Goal: Transaction & Acquisition: Purchase product/service

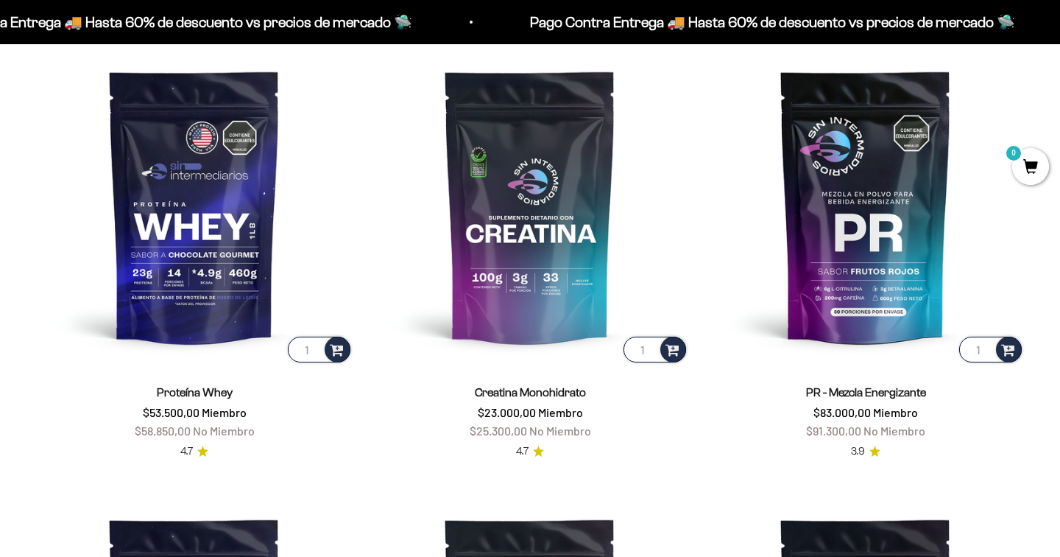
scroll to position [630, 0]
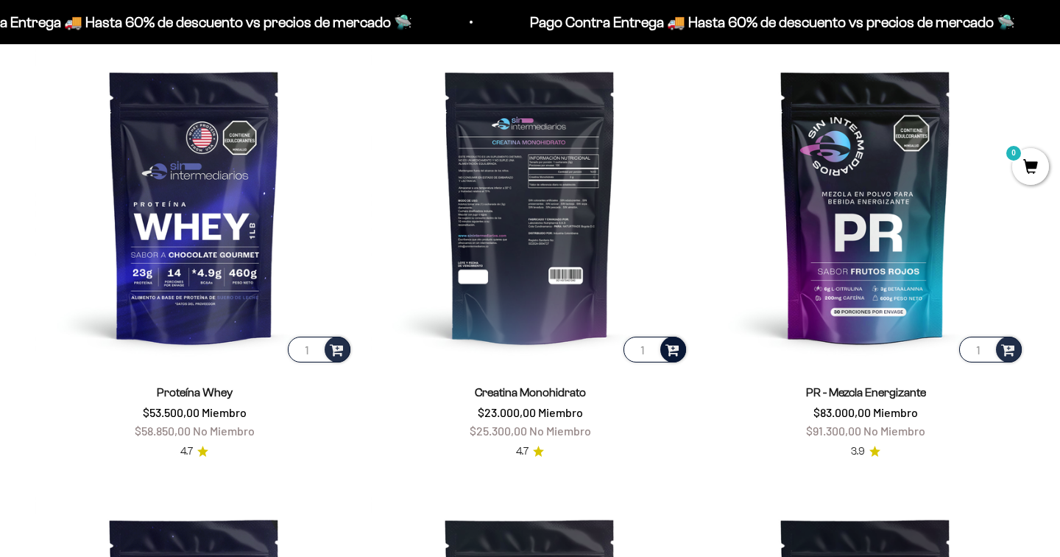
click at [675, 350] on span at bounding box center [673, 348] width 14 height 17
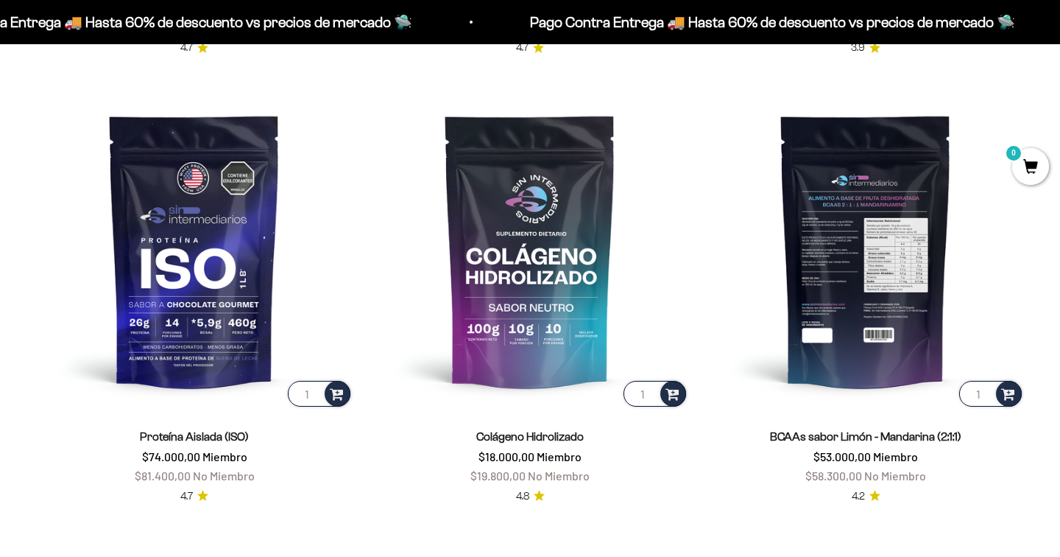
scroll to position [1038, 0]
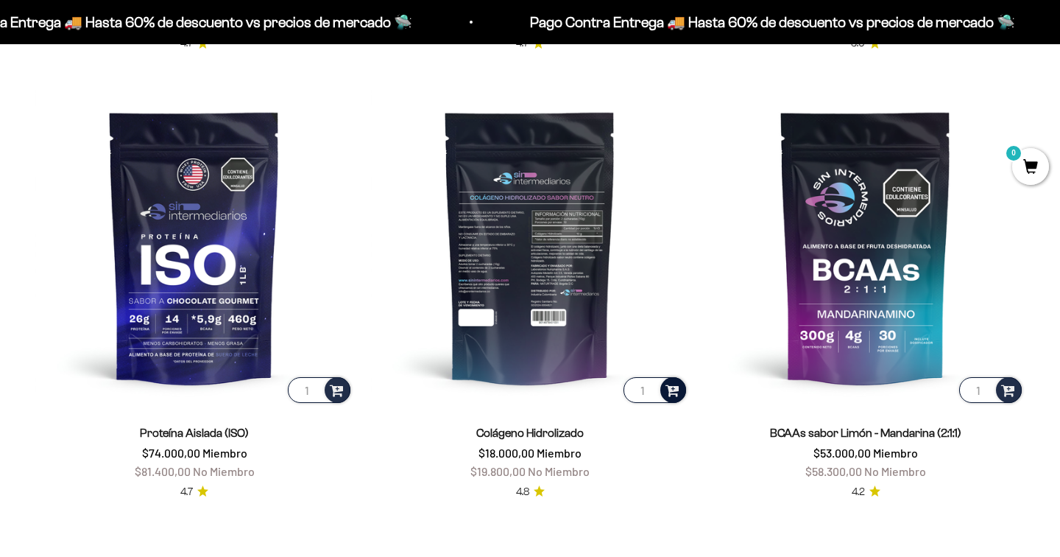
click at [676, 398] on span at bounding box center [673, 389] width 14 height 17
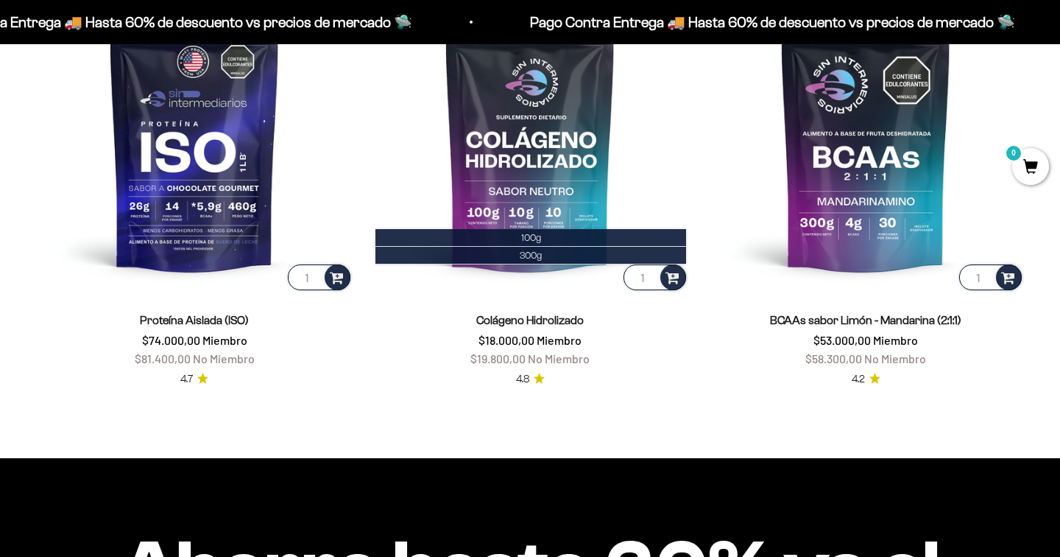
scroll to position [1150, 0]
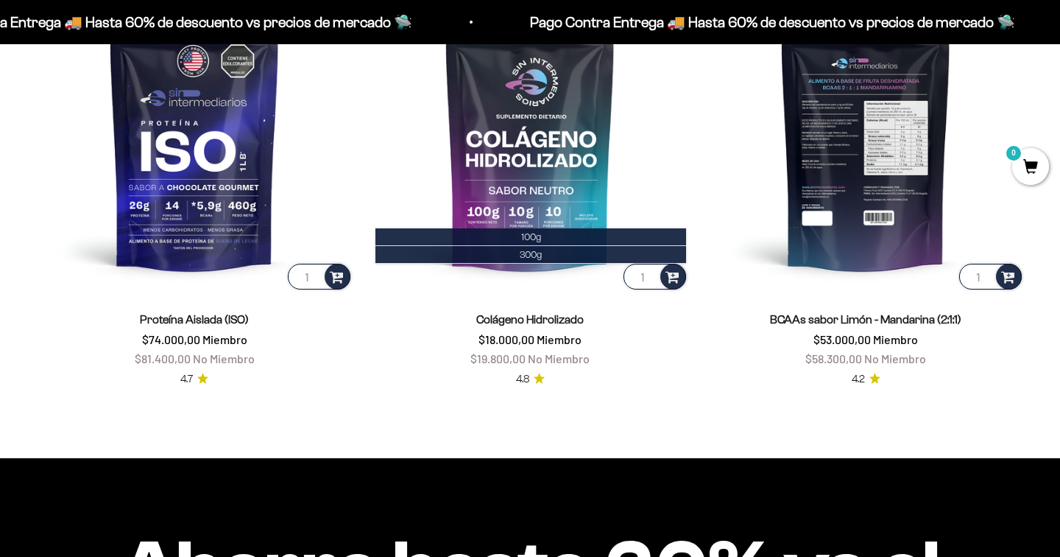
click at [842, 200] on img at bounding box center [866, 133] width 318 height 318
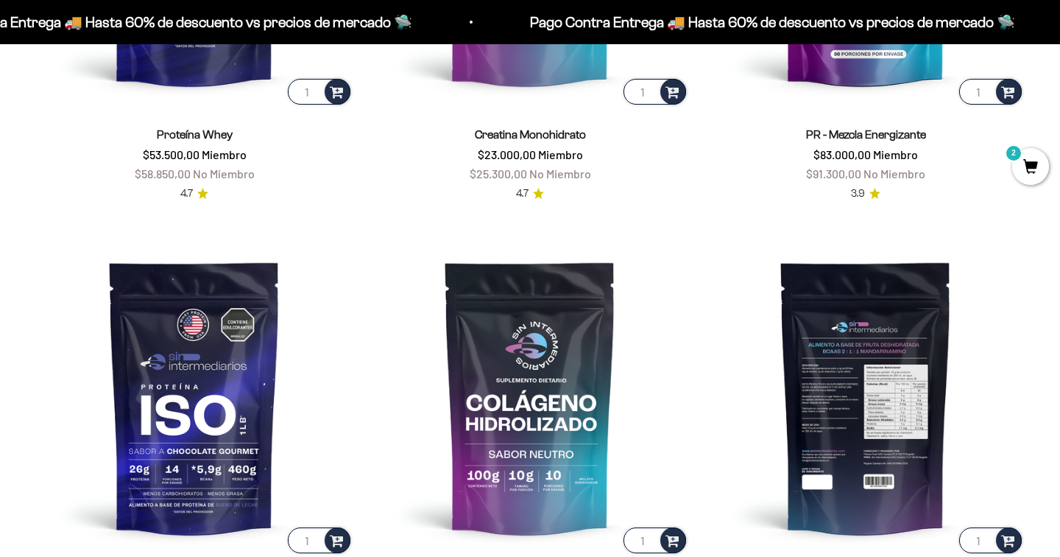
scroll to position [889, 0]
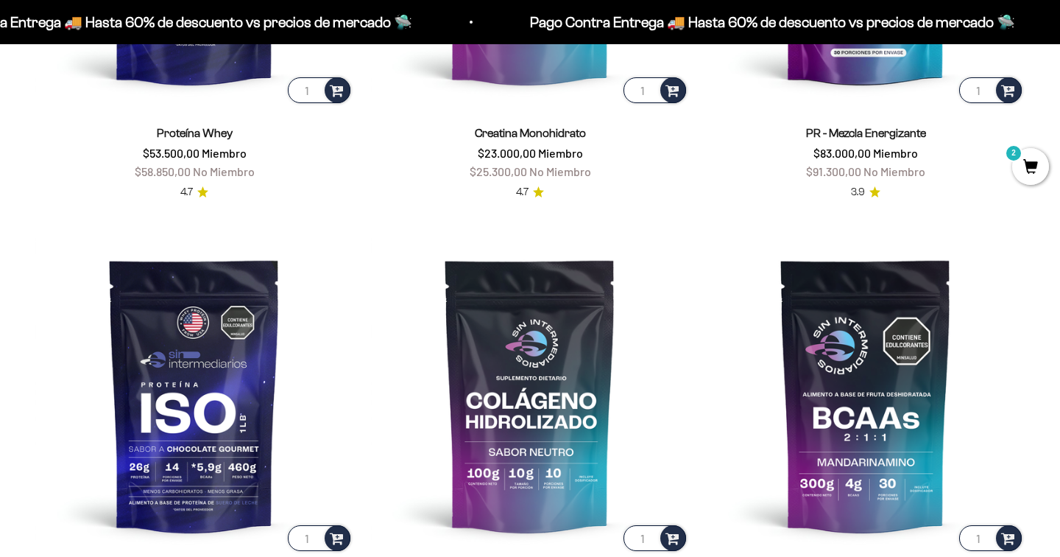
click at [1040, 172] on span "2" at bounding box center [1031, 166] width 37 height 37
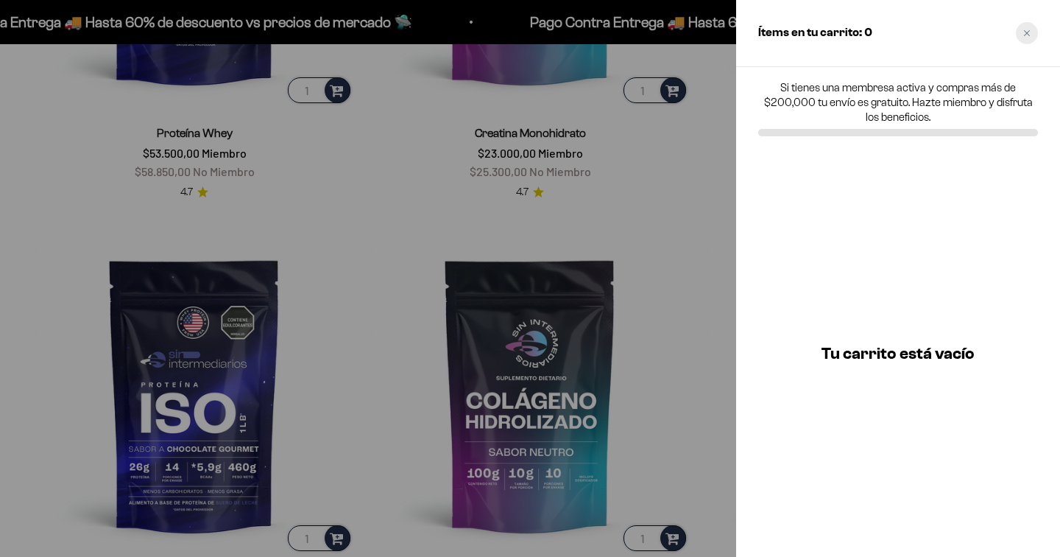
click at [1027, 29] on div "Close cart" at bounding box center [1027, 33] width 22 height 22
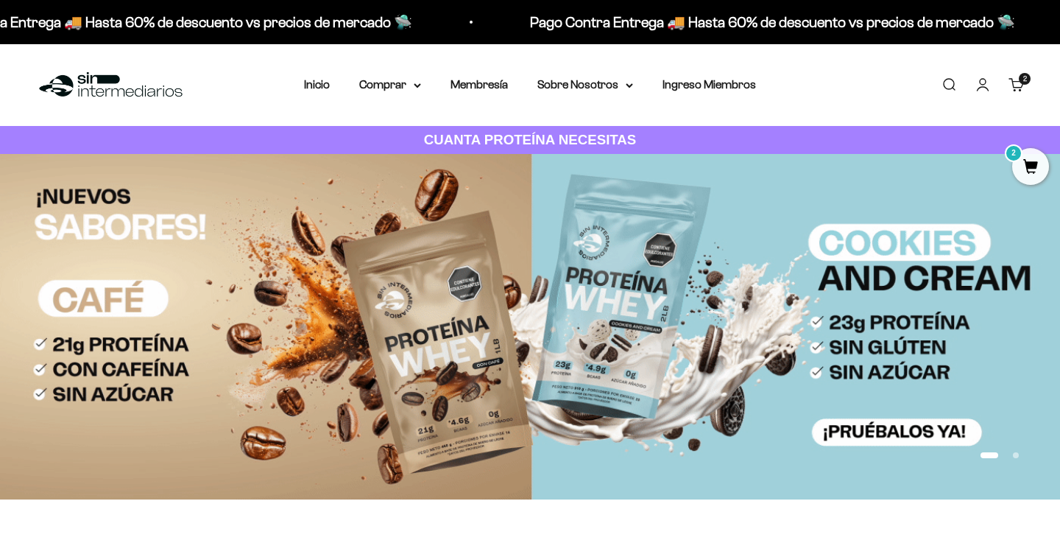
scroll to position [0, 0]
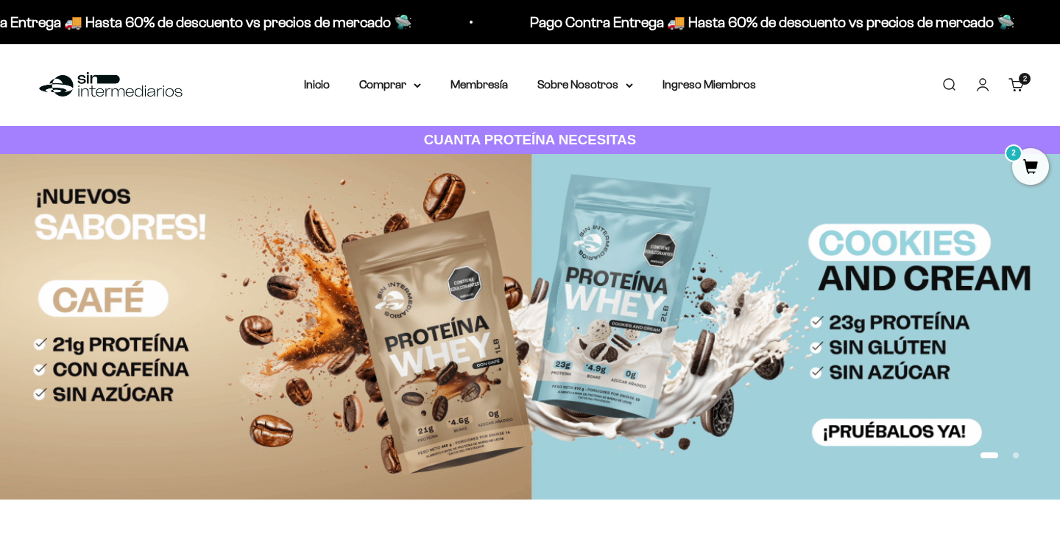
click at [1040, 169] on span "2" at bounding box center [1031, 166] width 37 height 37
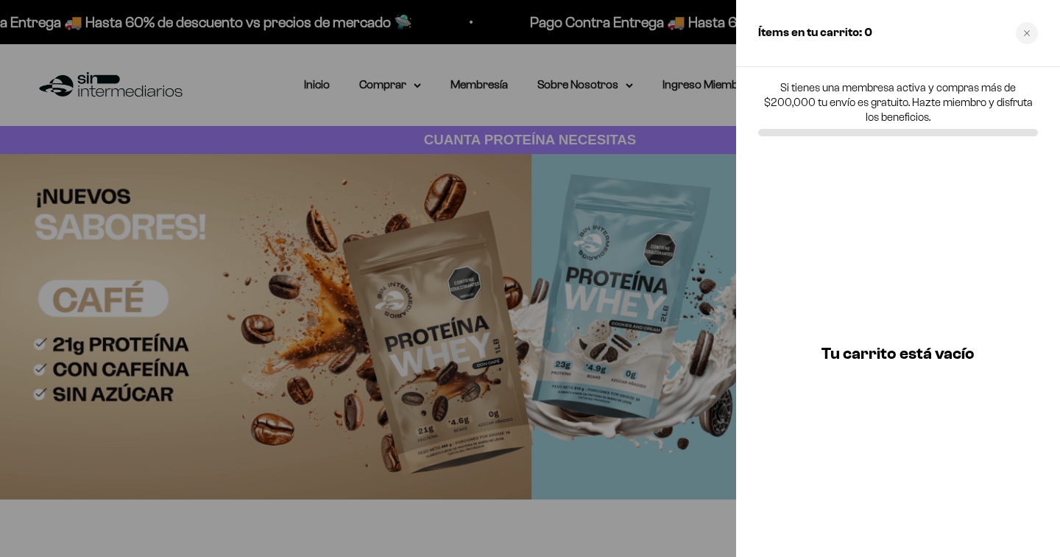
click at [1028, 21] on div "Ítems en tu carrito: 0" at bounding box center [898, 33] width 324 height 67
click at [1025, 19] on div "Ítems en tu carrito: 0" at bounding box center [898, 33] width 324 height 67
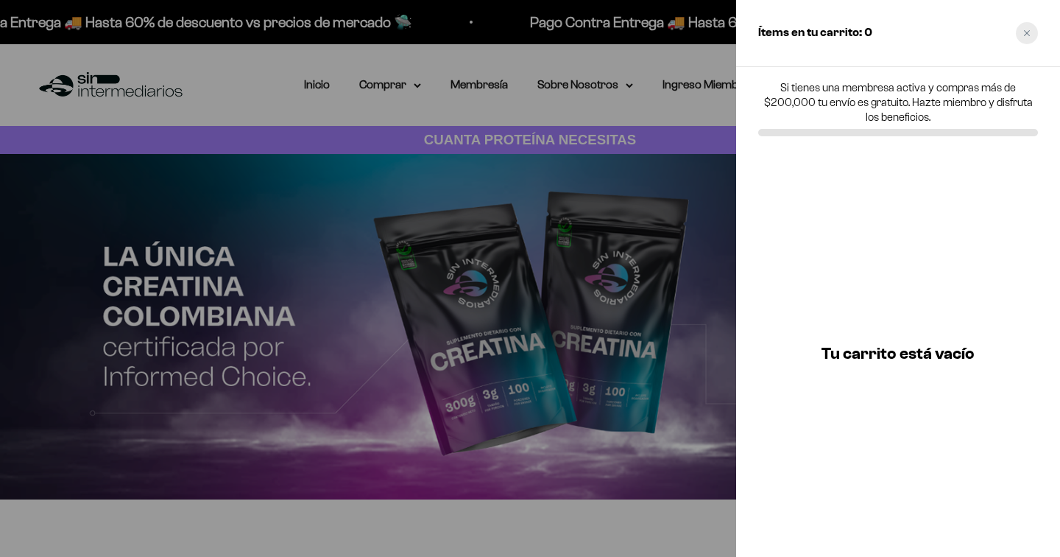
click at [1025, 37] on div "Close cart" at bounding box center [1027, 33] width 22 height 22
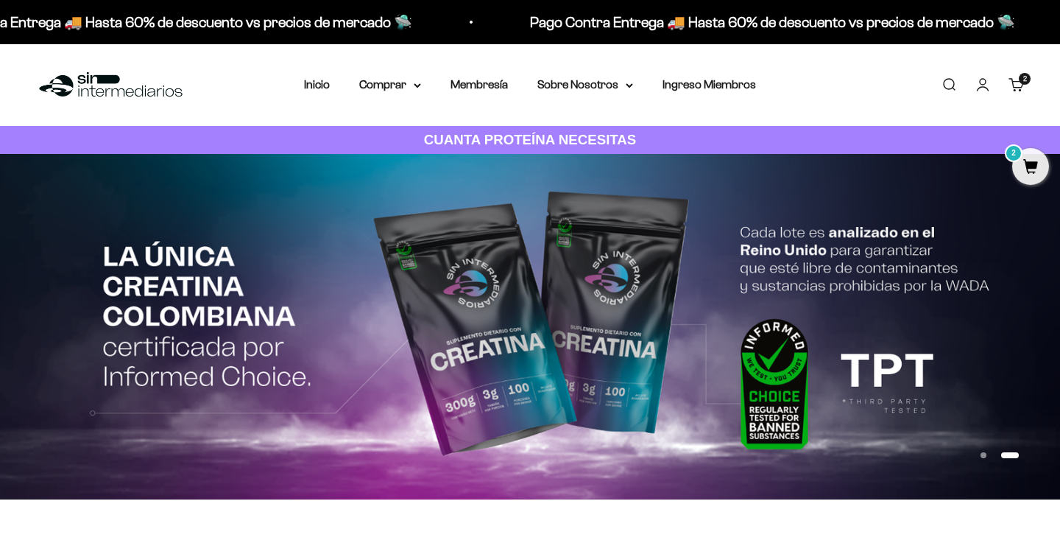
click at [1027, 84] on cart-count "2" at bounding box center [1025, 79] width 12 height 12
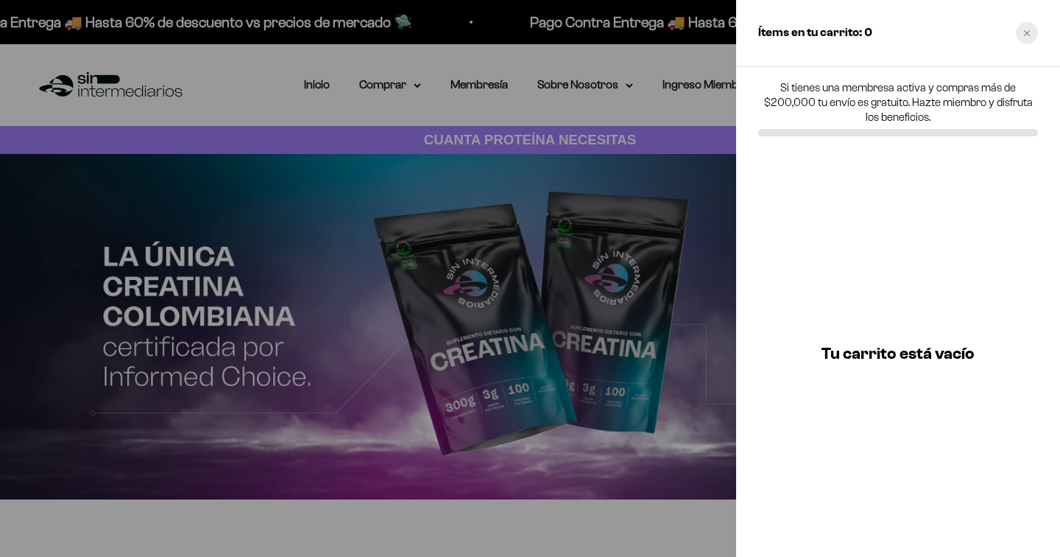
click at [1027, 32] on icon "Close cart" at bounding box center [1027, 33] width 6 height 6
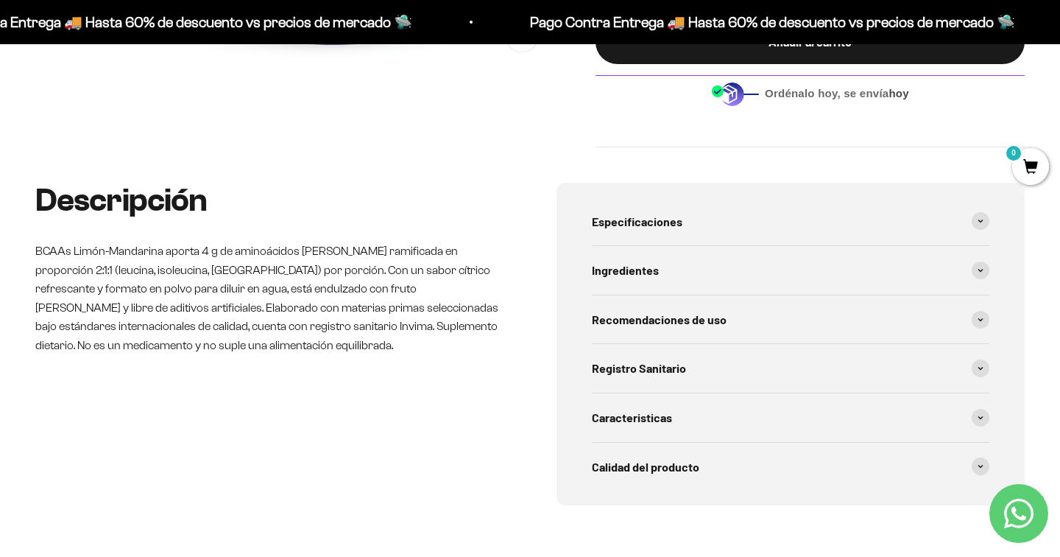
scroll to position [556, 0]
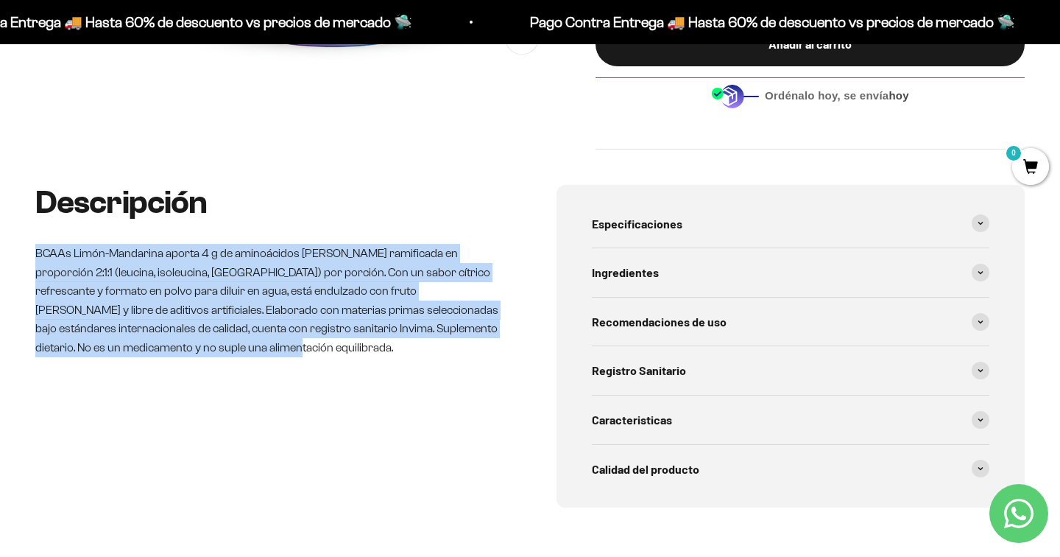
drag, startPoint x: 168, startPoint y: 342, endPoint x: 27, endPoint y: 236, distance: 175.7
click at [27, 236] on div "Descripción BCAAs Limón-Mandarina aporta 4 g de aminoácidos de cadena ramificad…" at bounding box center [530, 382] width 1060 height 394
copy p "BCAAs Limón-Mandarina aporta 4 g de aminoácidos de cadena ramificada en proporc…"
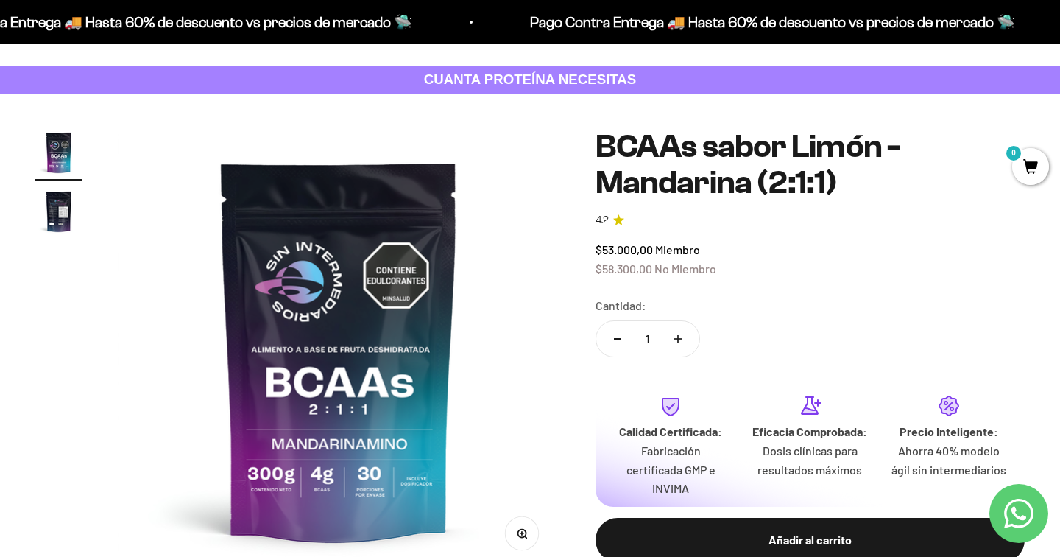
scroll to position [0, 0]
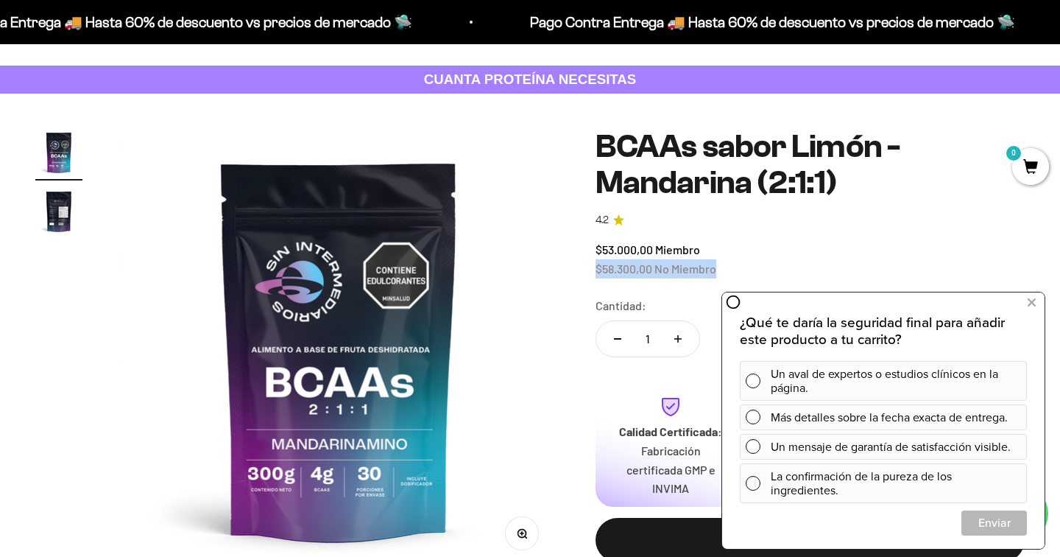
drag, startPoint x: 594, startPoint y: 261, endPoint x: 771, endPoint y: 264, distance: 176.8
click at [771, 264] on div "Zoom Ir al artículo 1 Ir al artículo 2 BCAAs sabor Limón - Mandarina (2:1:1) 4.…" at bounding box center [530, 386] width 990 height 515
click at [1029, 301] on icon at bounding box center [1032, 302] width 8 height 19
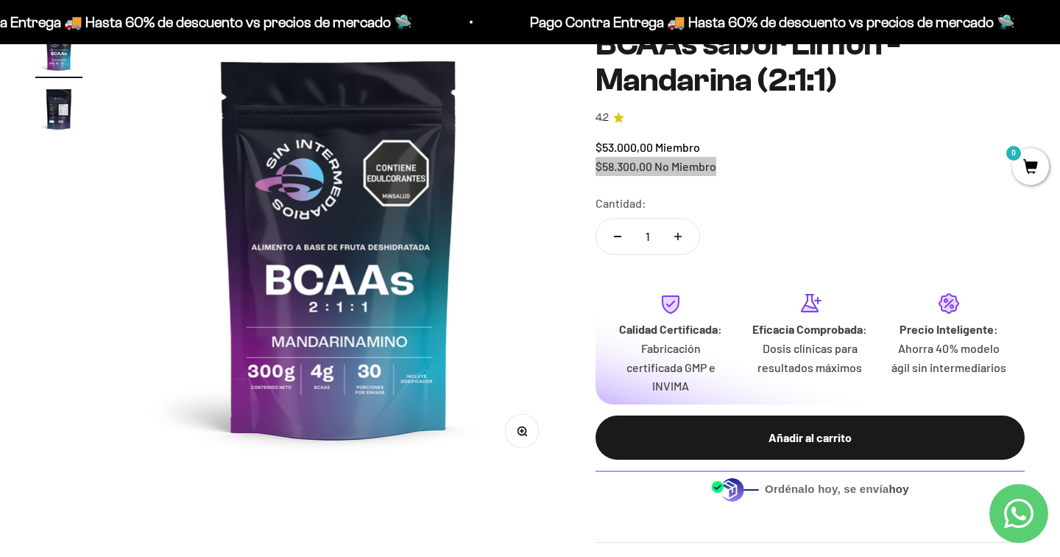
scroll to position [198, 0]
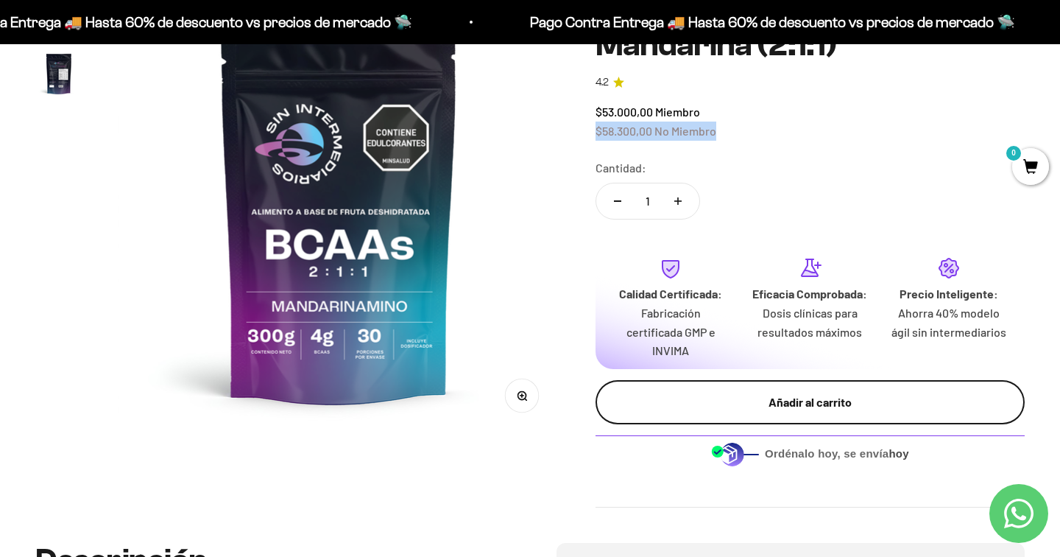
click at [840, 395] on div "Añadir al carrito" at bounding box center [810, 402] width 370 height 19
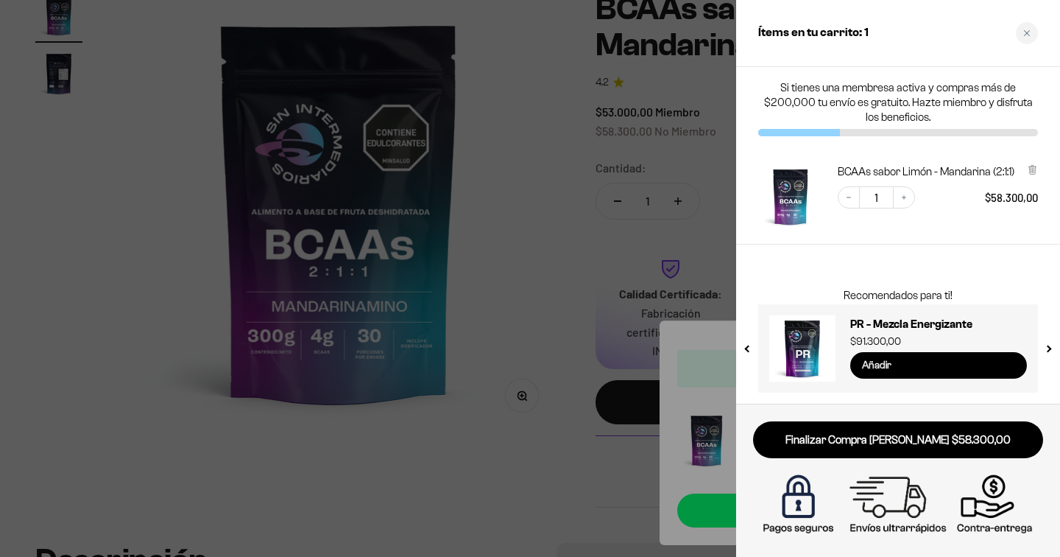
click at [898, 374] on input "Añadir" at bounding box center [939, 365] width 177 height 27
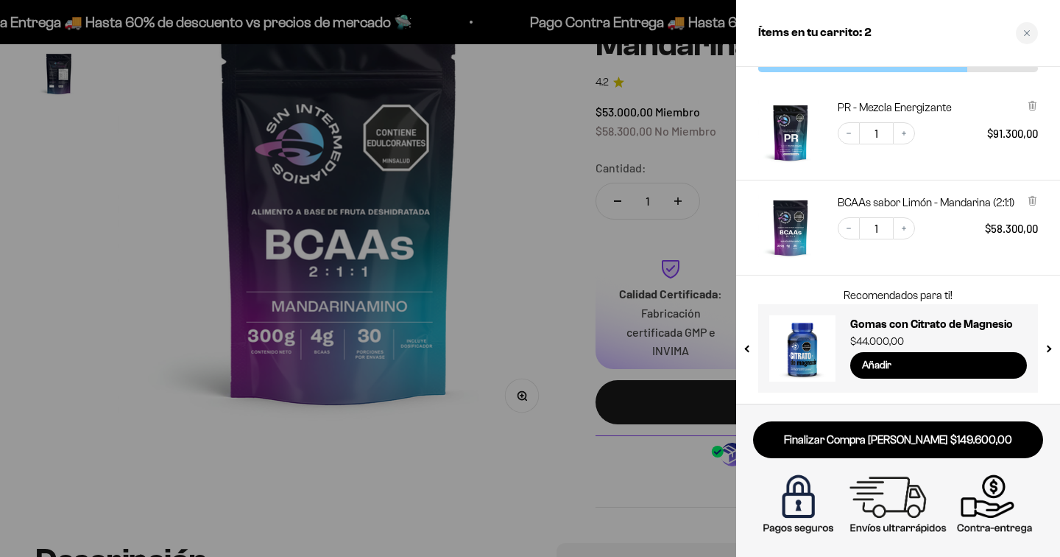
scroll to position [64, 0]
click at [618, 253] on div at bounding box center [530, 278] width 1060 height 557
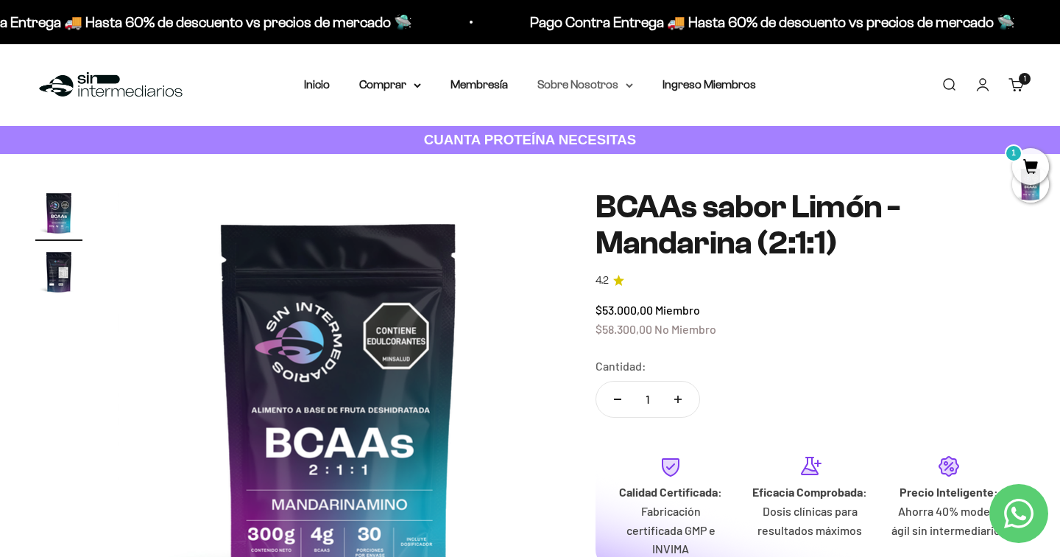
scroll to position [0, 0]
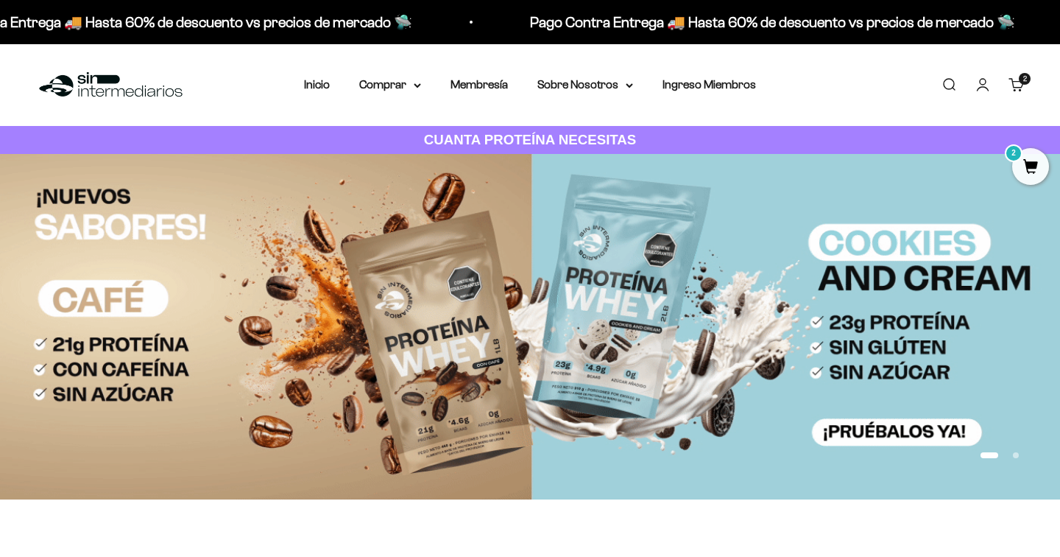
click at [1036, 163] on span "2" at bounding box center [1031, 166] width 37 height 37
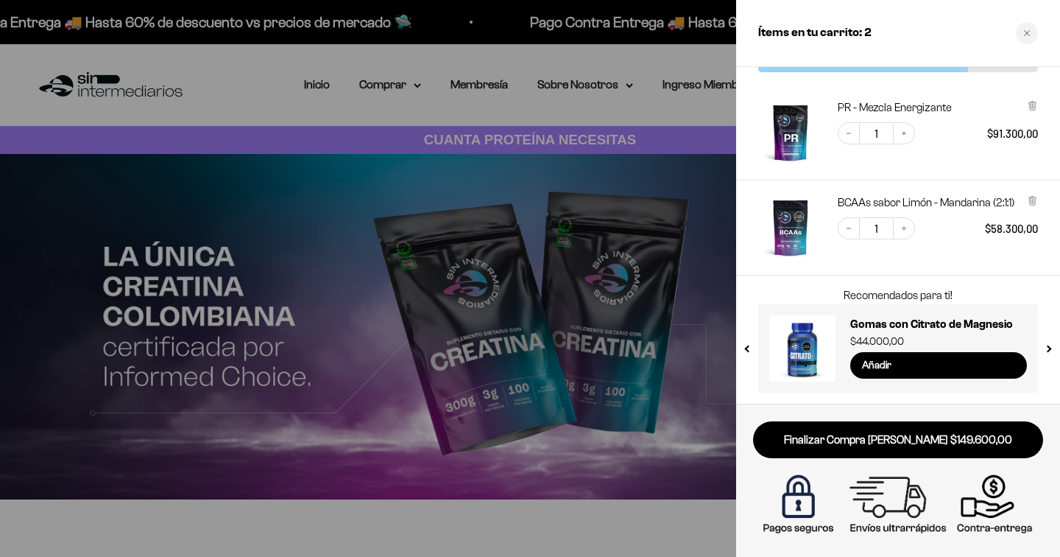
scroll to position [64, 0]
click at [1027, 38] on div "Close cart" at bounding box center [1027, 33] width 22 height 22
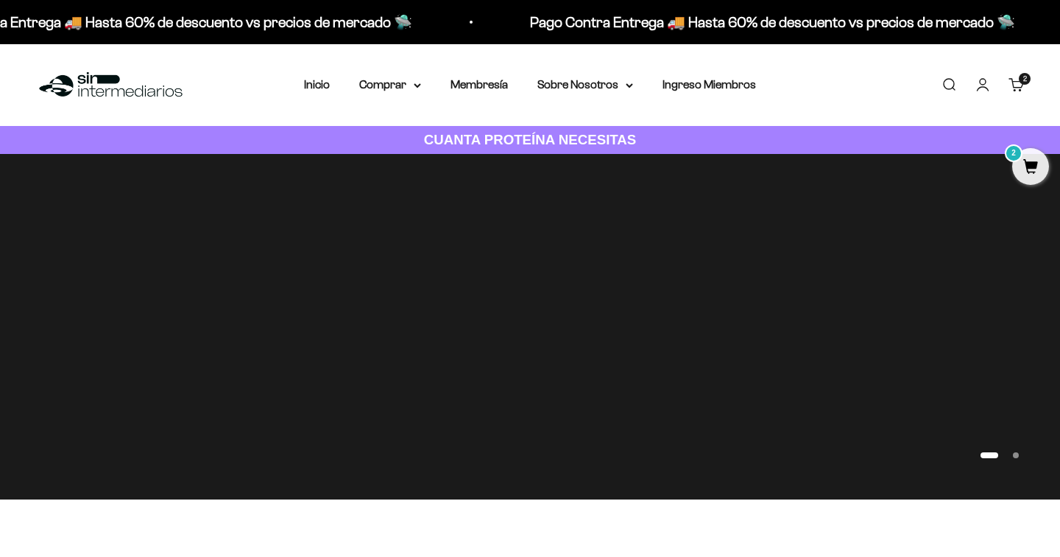
click at [1009, 87] on link "Carrito 2 artículos 2" at bounding box center [1017, 85] width 16 height 16
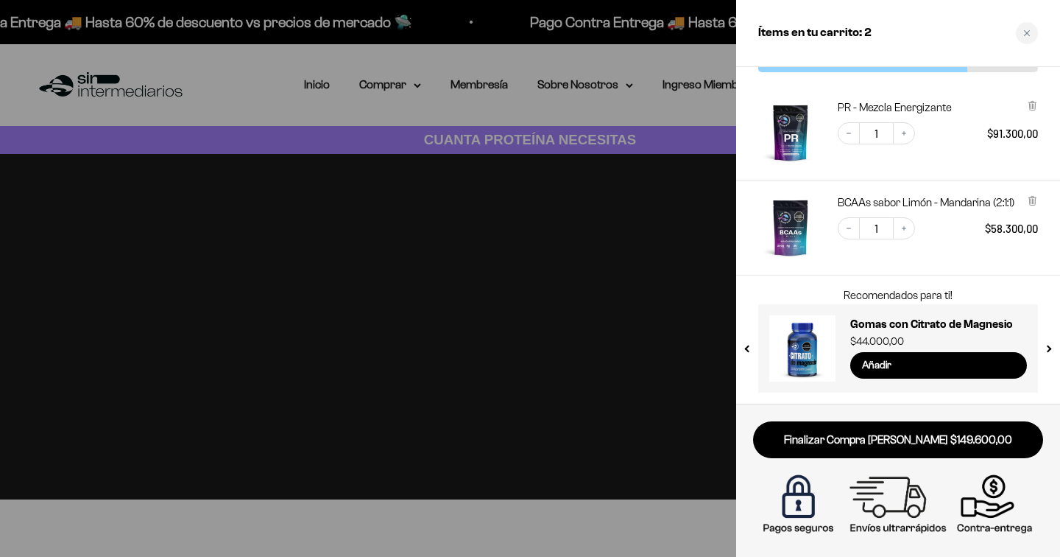
click at [646, 102] on div at bounding box center [530, 278] width 1060 height 557
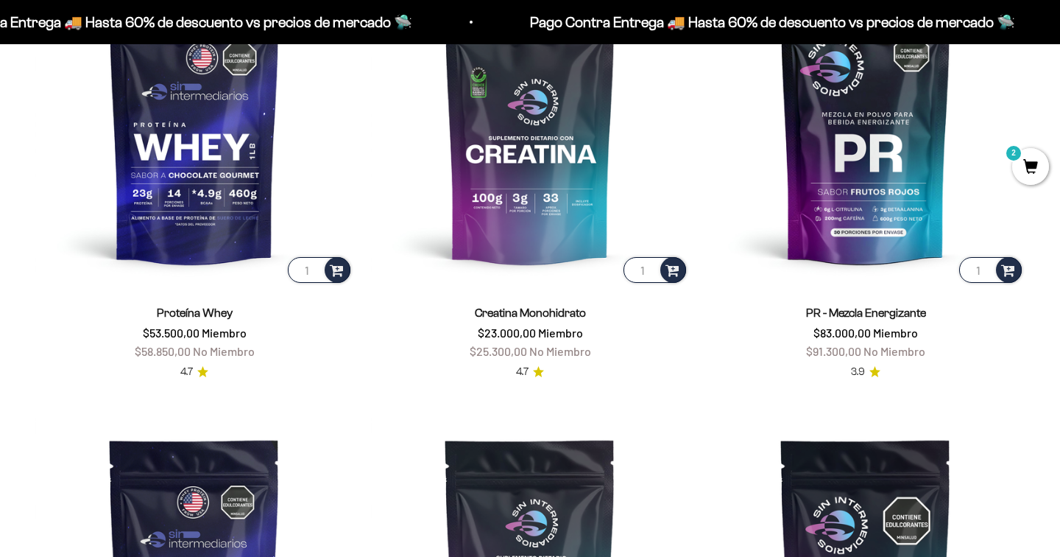
scroll to position [709, 0]
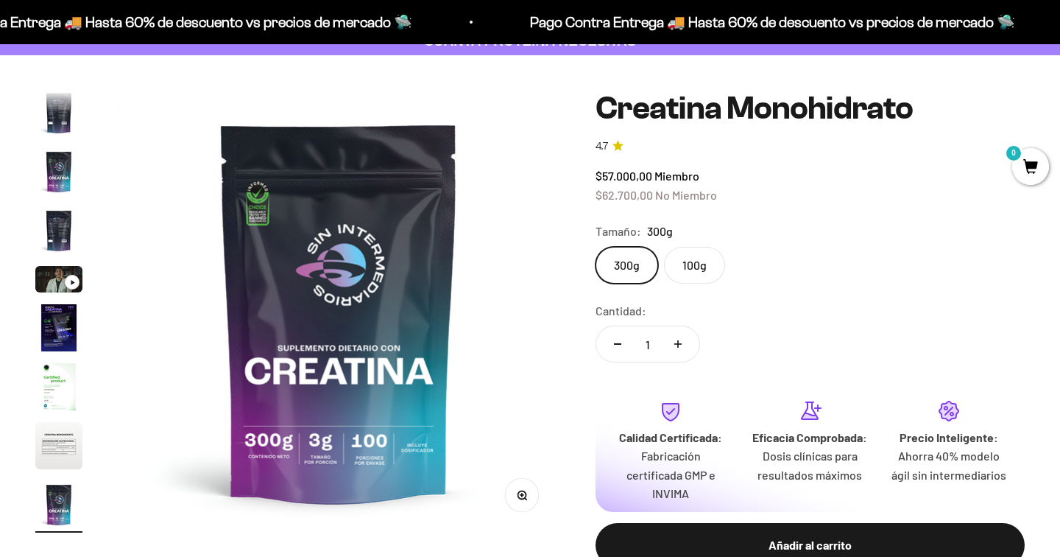
scroll to position [163, 0]
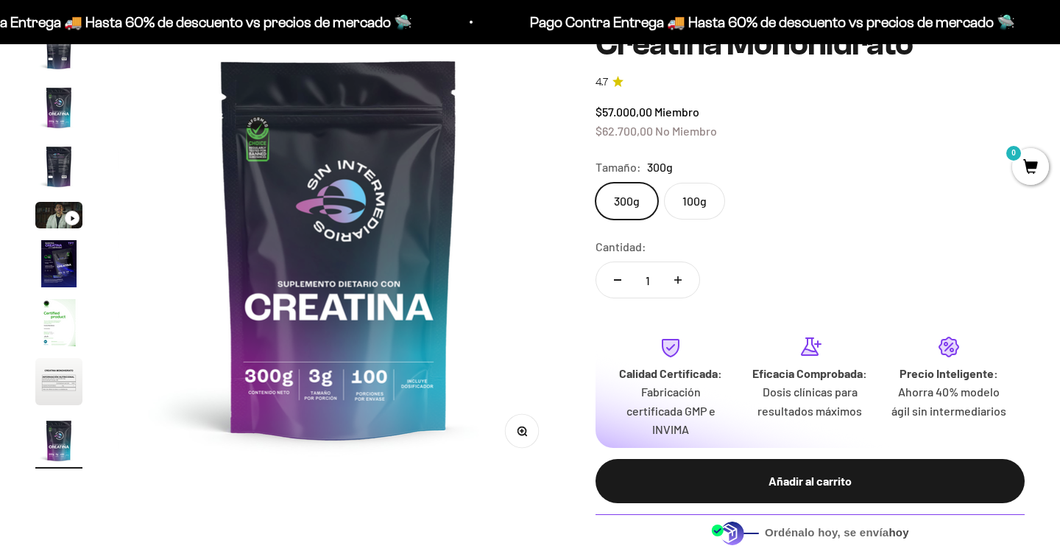
click at [697, 205] on label "100g" at bounding box center [694, 201] width 61 height 37
click at [596, 183] on input "100g" at bounding box center [595, 182] width 1 height 1
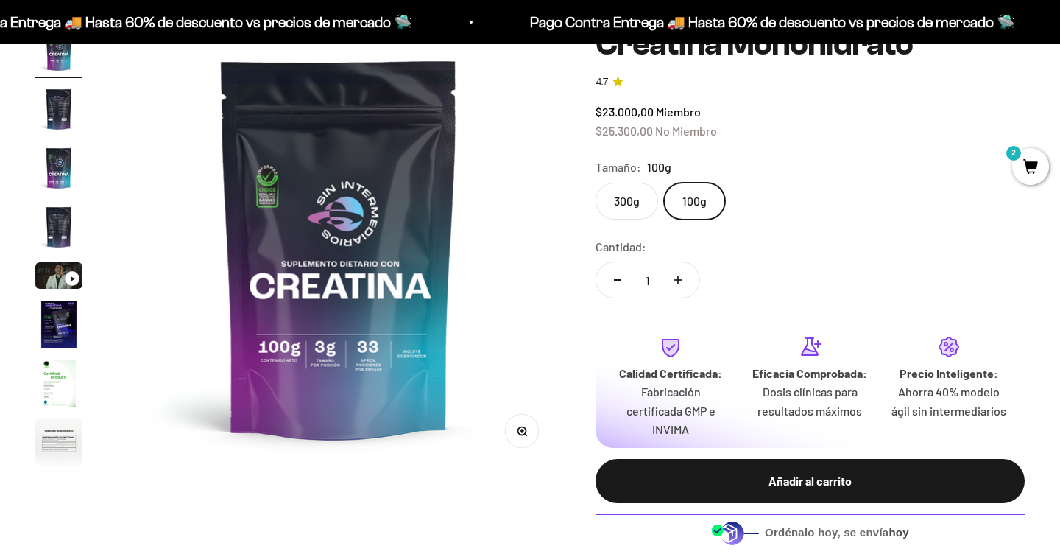
click at [632, 191] on label "300g" at bounding box center [627, 201] width 63 height 37
click at [596, 183] on input "300g" at bounding box center [595, 182] width 1 height 1
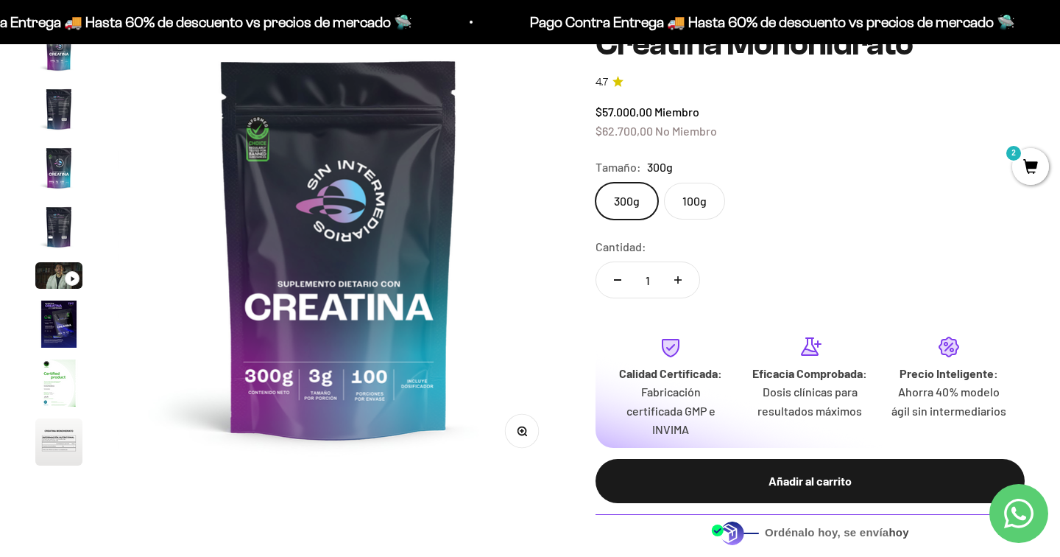
scroll to position [60, 0]
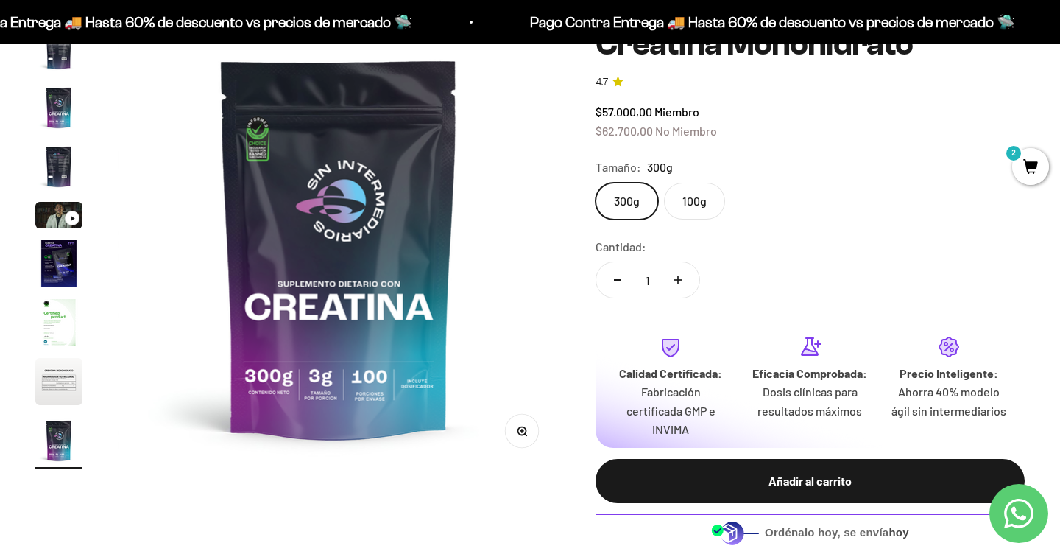
click at [687, 199] on label "100g" at bounding box center [694, 201] width 61 height 37
click at [596, 183] on input "100g" at bounding box center [595, 182] width 1 height 1
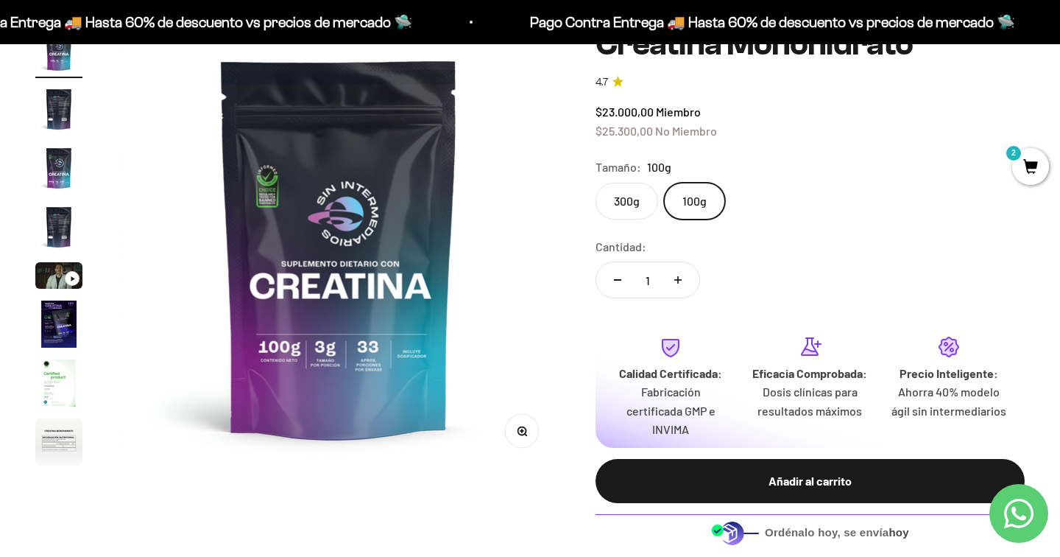
click at [51, 281] on img "Ir al artículo 5" at bounding box center [58, 275] width 47 height 27
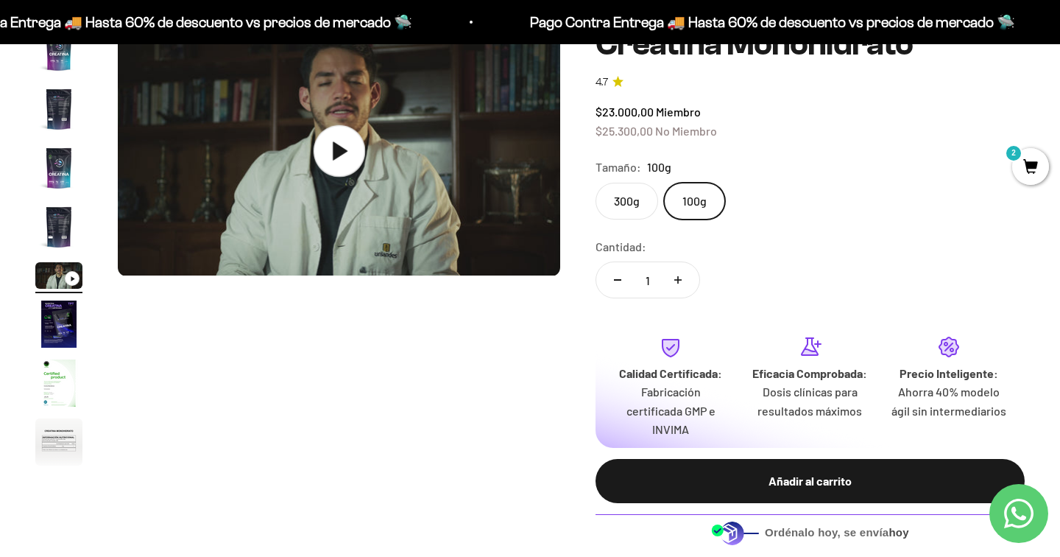
click at [334, 152] on icon at bounding box center [340, 151] width 15 height 18
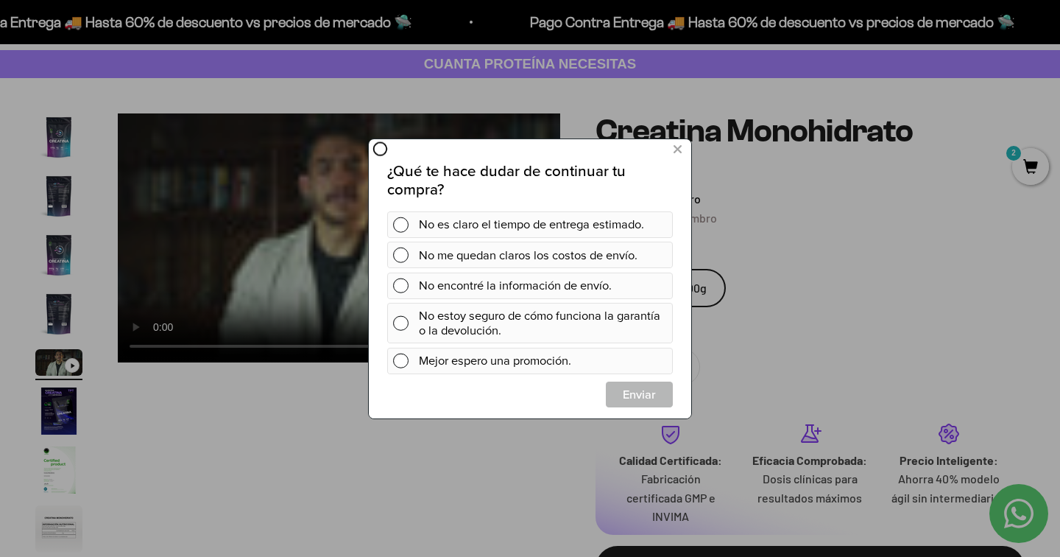
scroll to position [0, 0]
click at [676, 153] on icon at bounding box center [678, 149] width 8 height 20
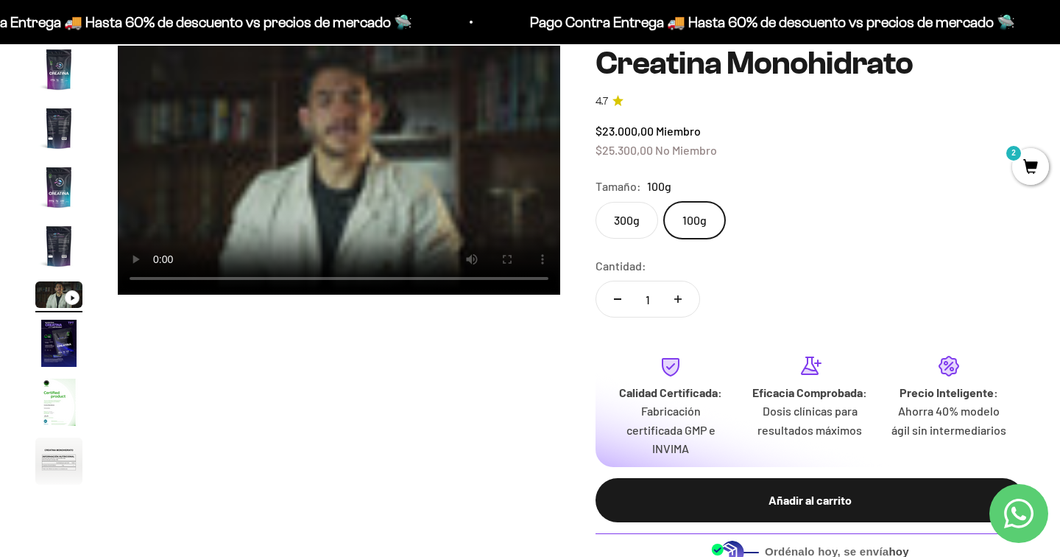
scroll to position [117, 0]
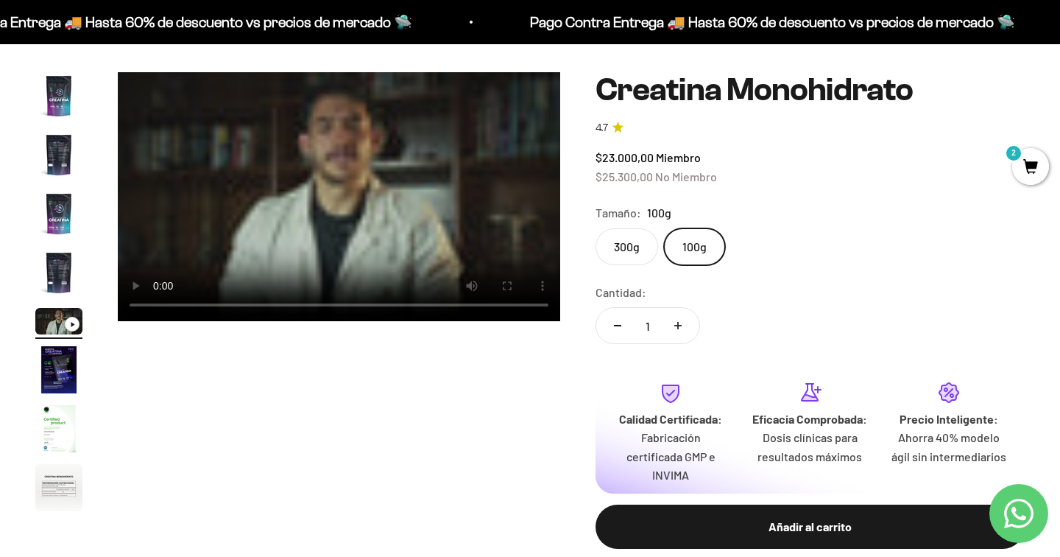
click at [403, 161] on video "Creatina Monohidrato" at bounding box center [339, 196] width 443 height 249
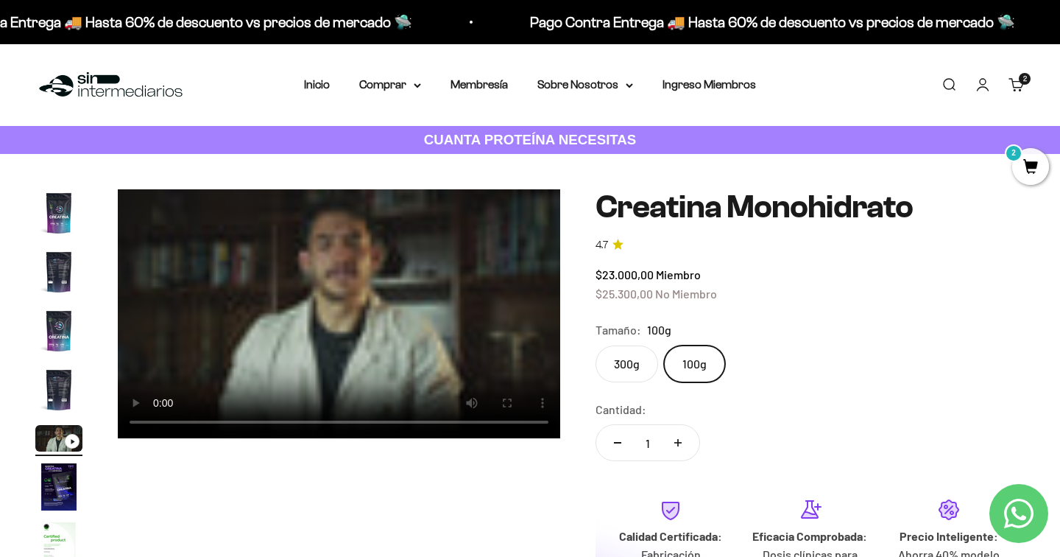
scroll to position [-2, 0]
click at [427, 300] on video "Creatina Monohidrato" at bounding box center [339, 313] width 443 height 249
click at [382, 82] on summary "Comprar" at bounding box center [390, 84] width 62 height 19
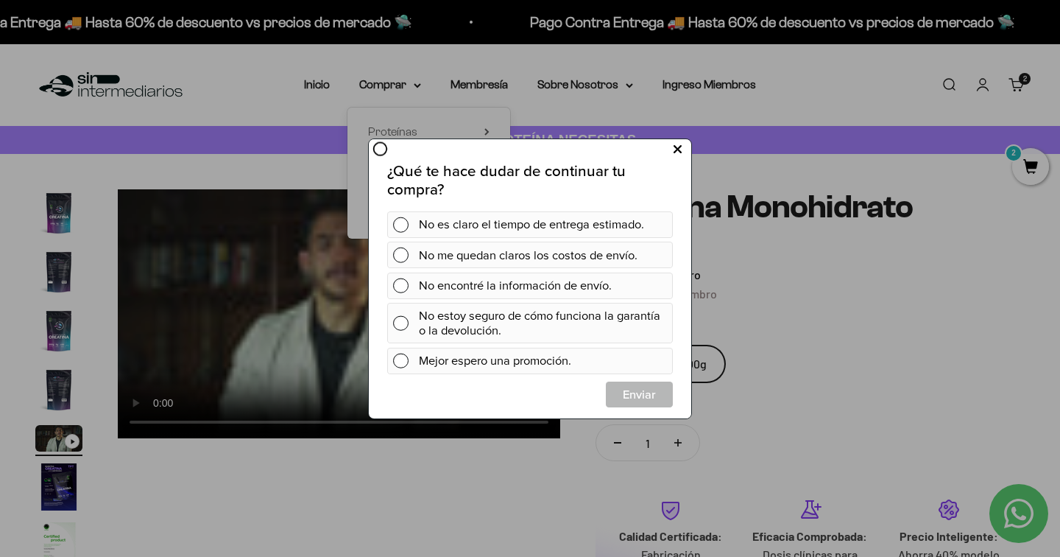
click at [678, 158] on button at bounding box center [677, 149] width 27 height 24
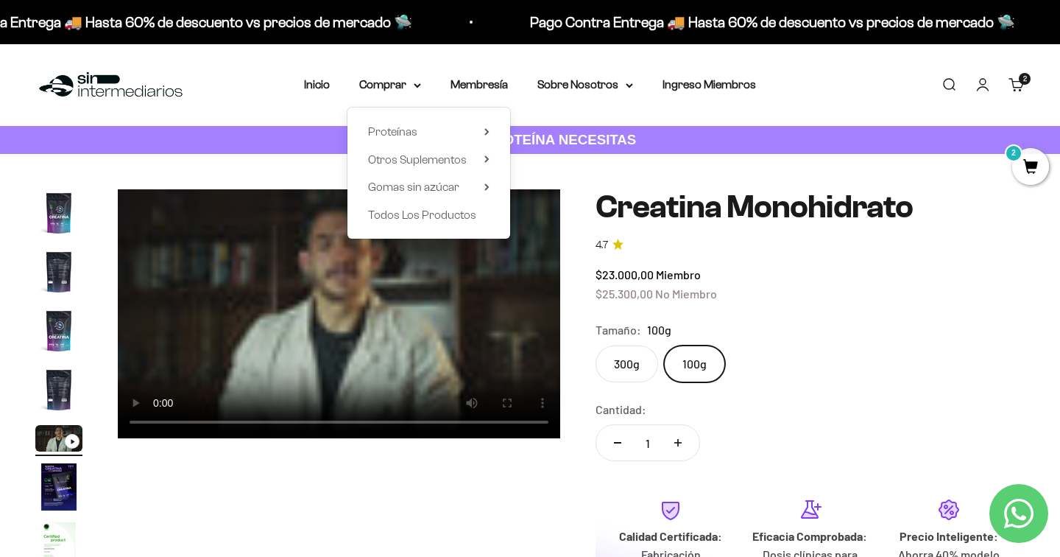
click at [1055, 163] on div "Zoom Ir al artículo 1 Ir al artículo 2 Ir al artículo 3 Ir al artículo 4 Ir al …" at bounding box center [530, 469] width 1060 height 630
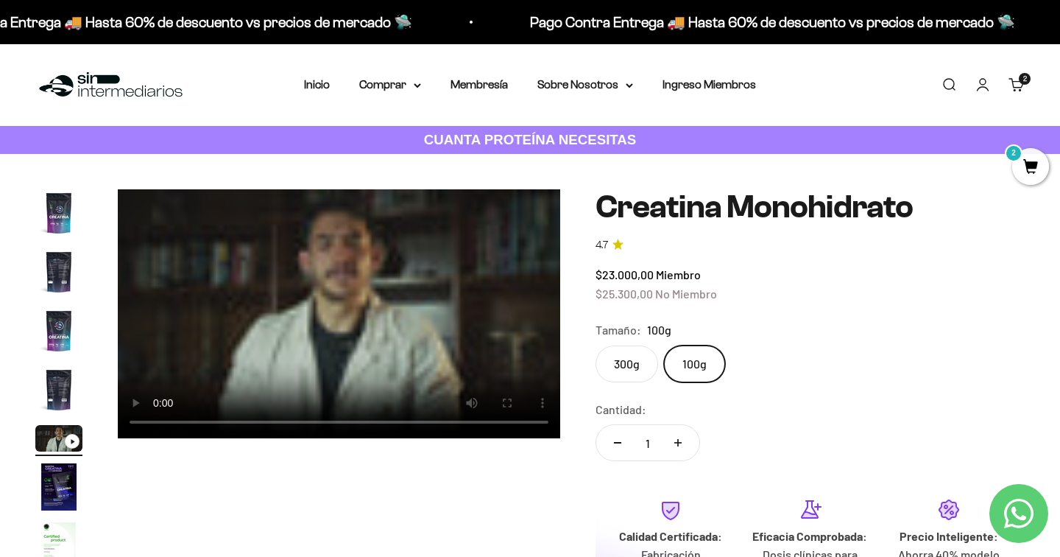
scroll to position [0, 0]
click at [1050, 163] on div "Zoom Ir al artículo 1 Ir al artículo 2 Ir al artículo 3 Ir al artículo 4 Ir al …" at bounding box center [530, 469] width 1060 height 630
click at [1040, 166] on span "2" at bounding box center [1031, 166] width 37 height 37
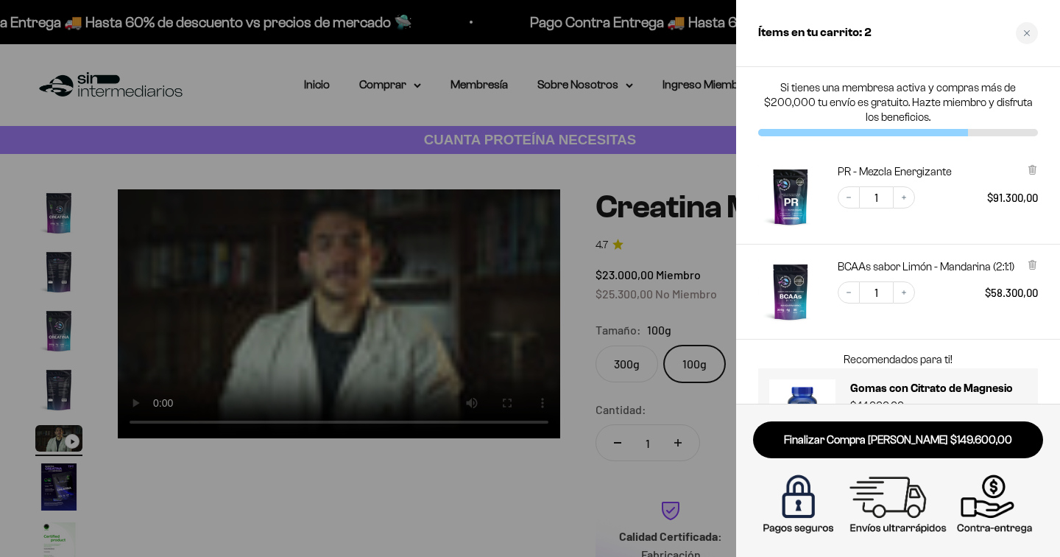
click at [798, 190] on img "PR - Mezcla Energizante" at bounding box center [791, 196] width 65 height 65
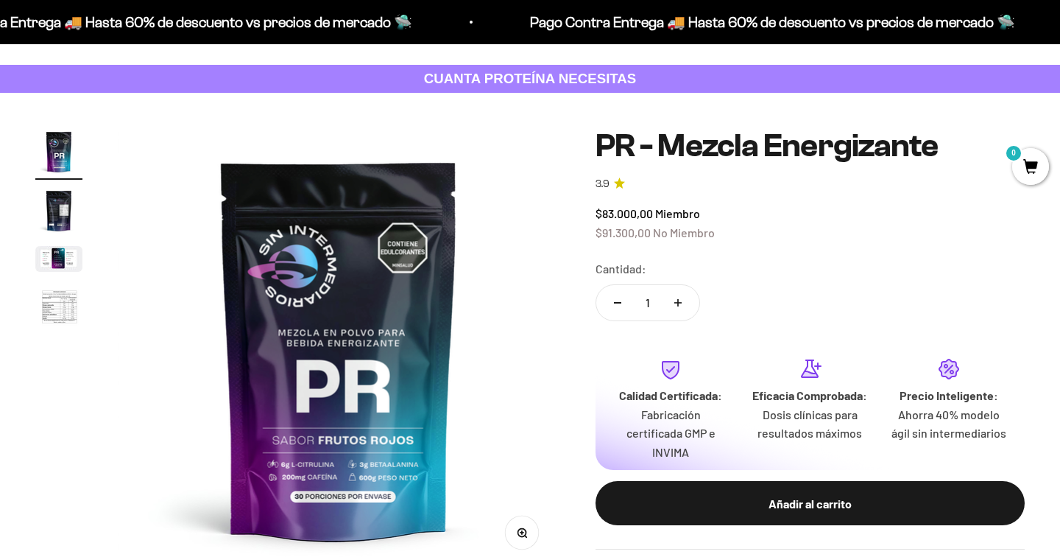
scroll to position [62, 0]
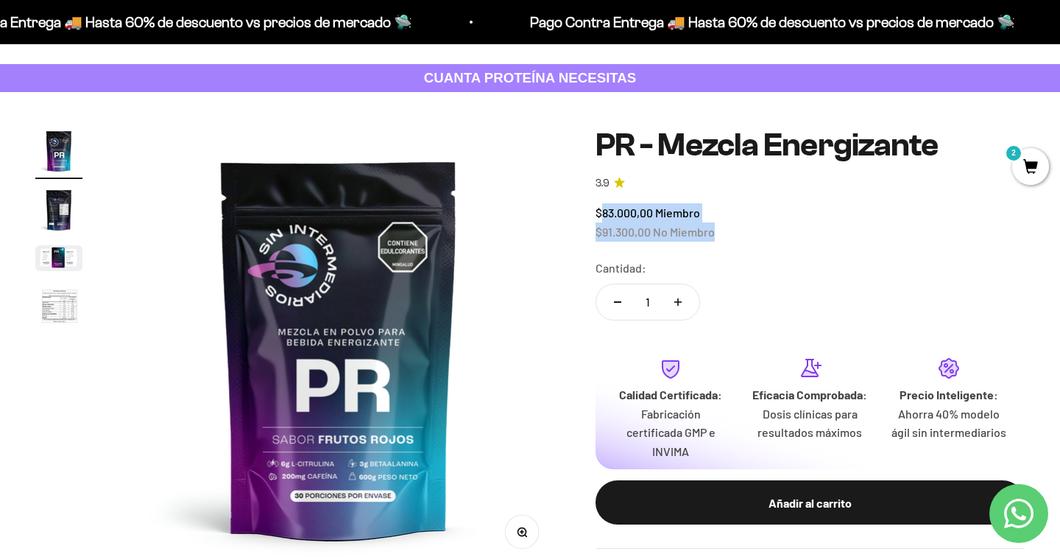
drag, startPoint x: 645, startPoint y: 205, endPoint x: 727, endPoint y: 238, distance: 88.2
click at [727, 238] on div "$83.000,00 Miembro $91.300,00 No Miembro" at bounding box center [810, 222] width 429 height 38
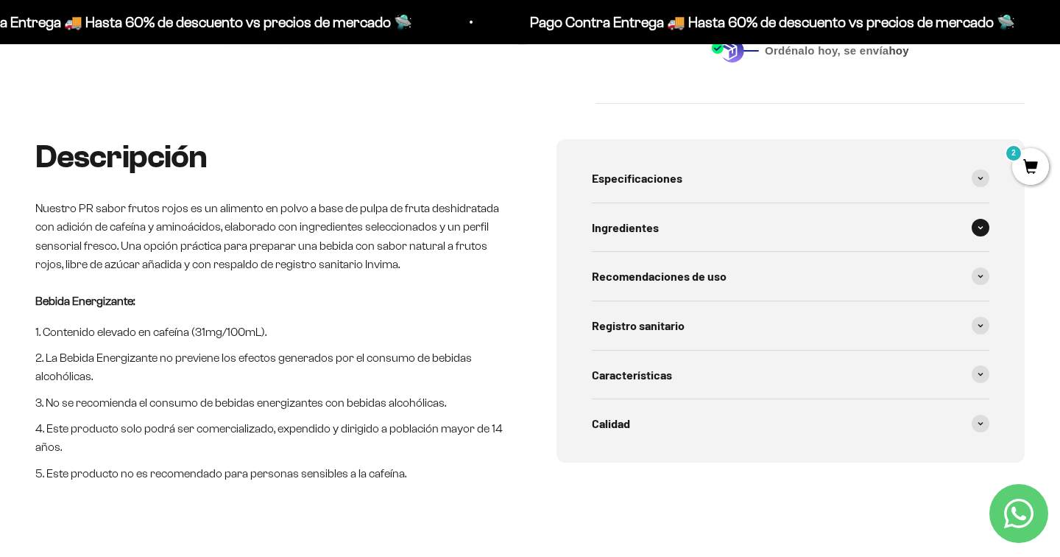
scroll to position [569, 0]
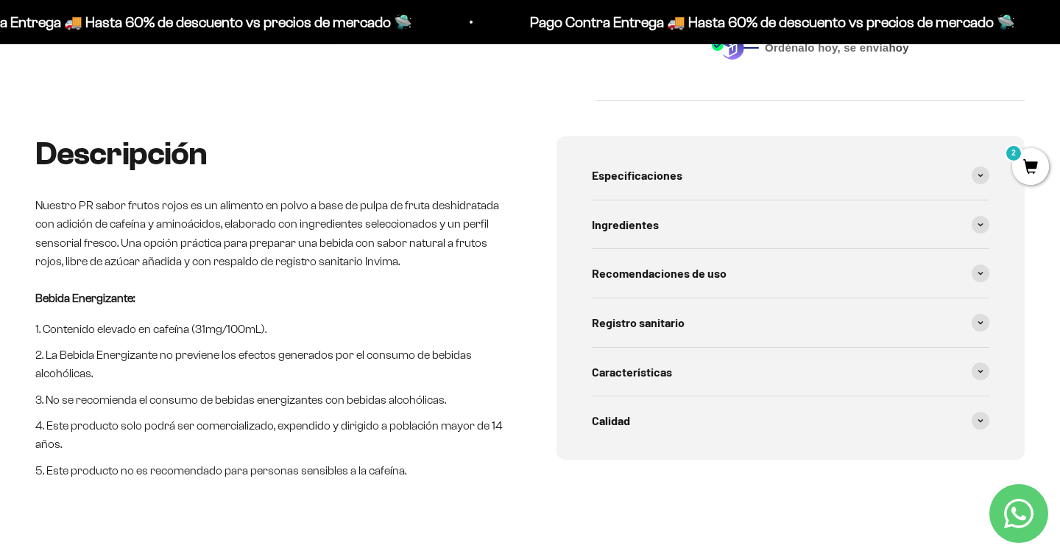
drag, startPoint x: 35, startPoint y: 189, endPoint x: 439, endPoint y: 491, distance: 504.6
click at [439, 491] on div "Descripción Nuestro PR sabor frutos rojos es un alimento en polvo a base de pul…" at bounding box center [530, 343] width 1060 height 414
copy div "Nuestro PR sabor frutos rojos es un alimento en polvo a base de pulpa de fruta …"
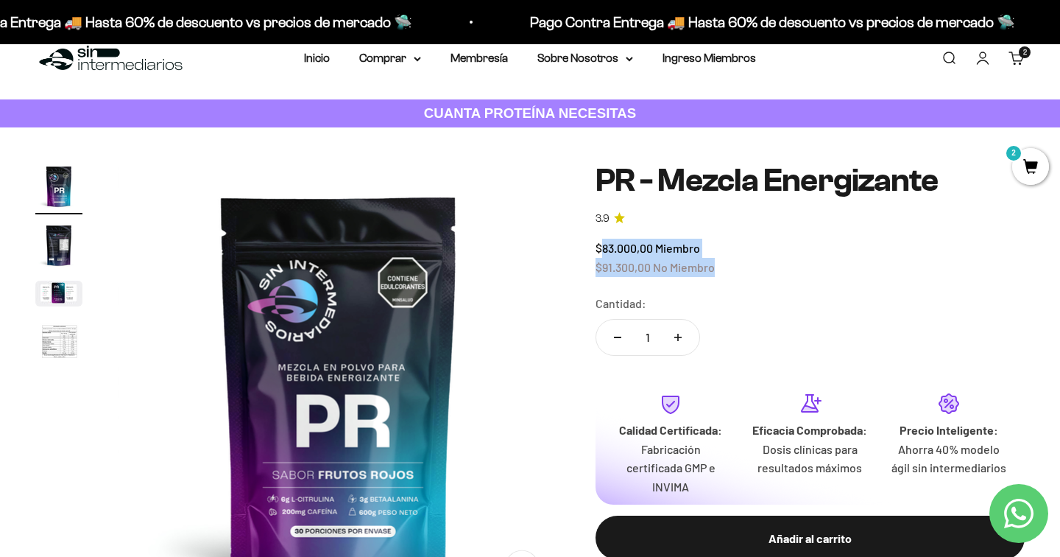
scroll to position [0, 0]
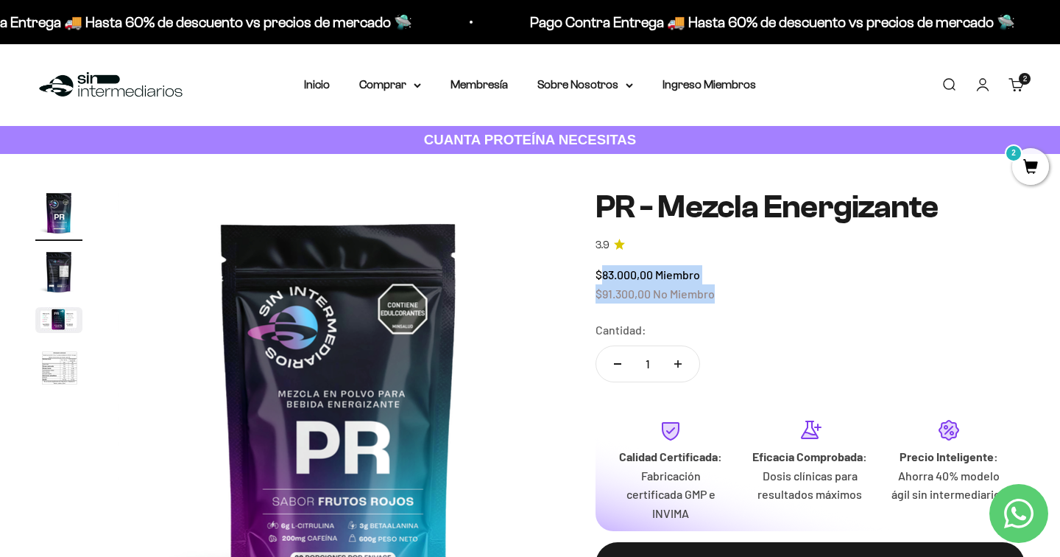
click at [1043, 166] on span "2" at bounding box center [1031, 166] width 37 height 37
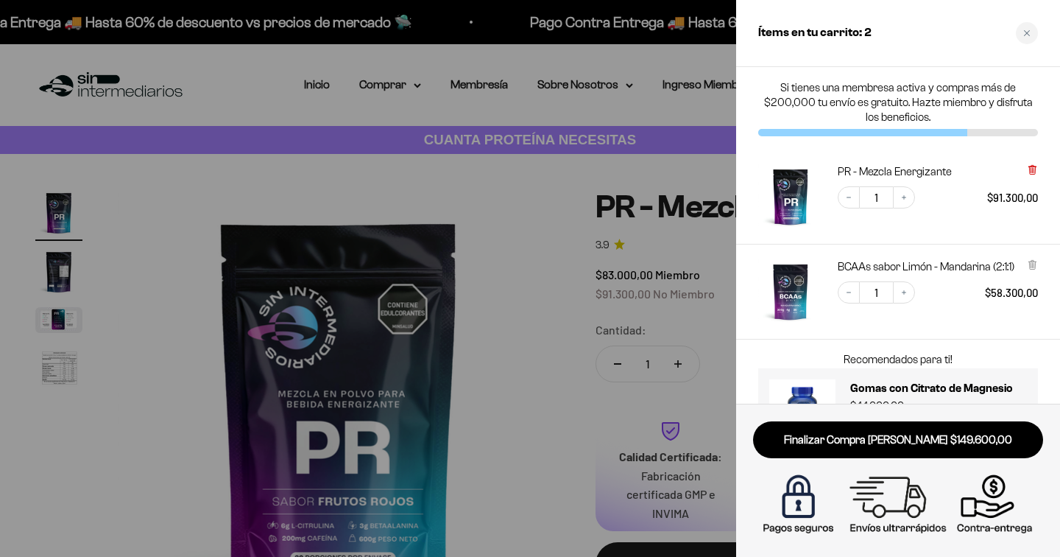
click at [1033, 171] on icon at bounding box center [1033, 169] width 6 height 7
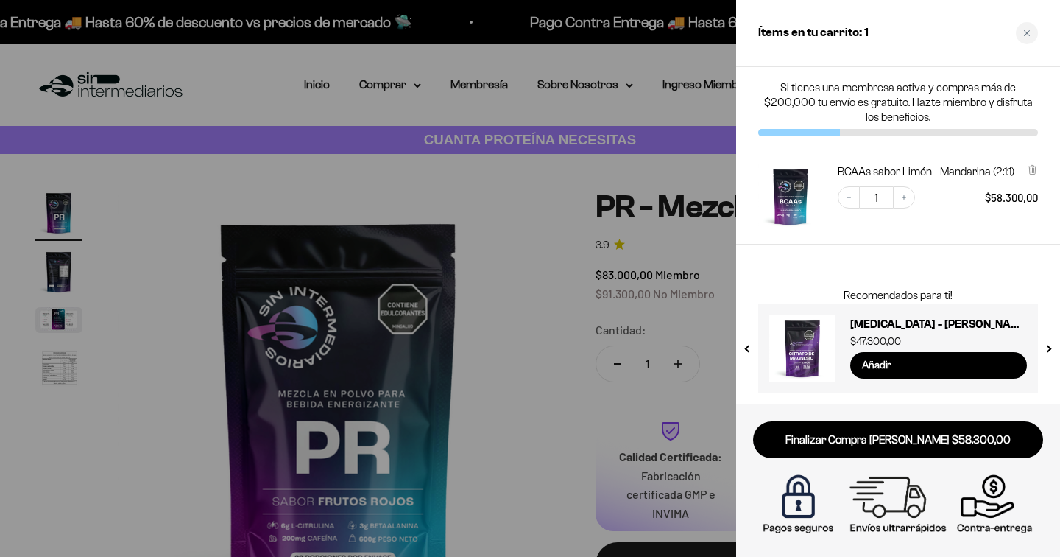
click at [446, 253] on div at bounding box center [530, 278] width 1060 height 557
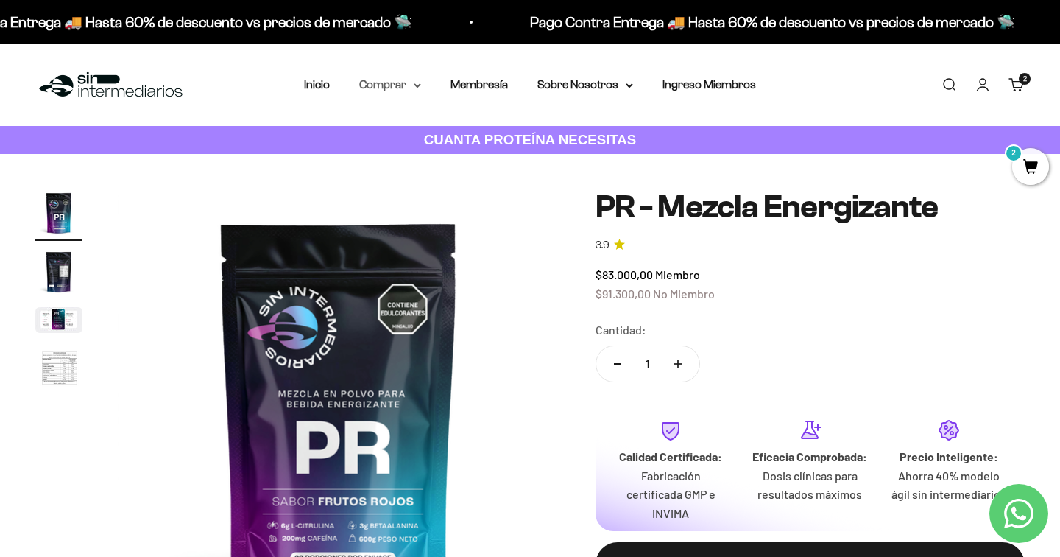
click at [382, 88] on summary "Comprar" at bounding box center [390, 84] width 62 height 19
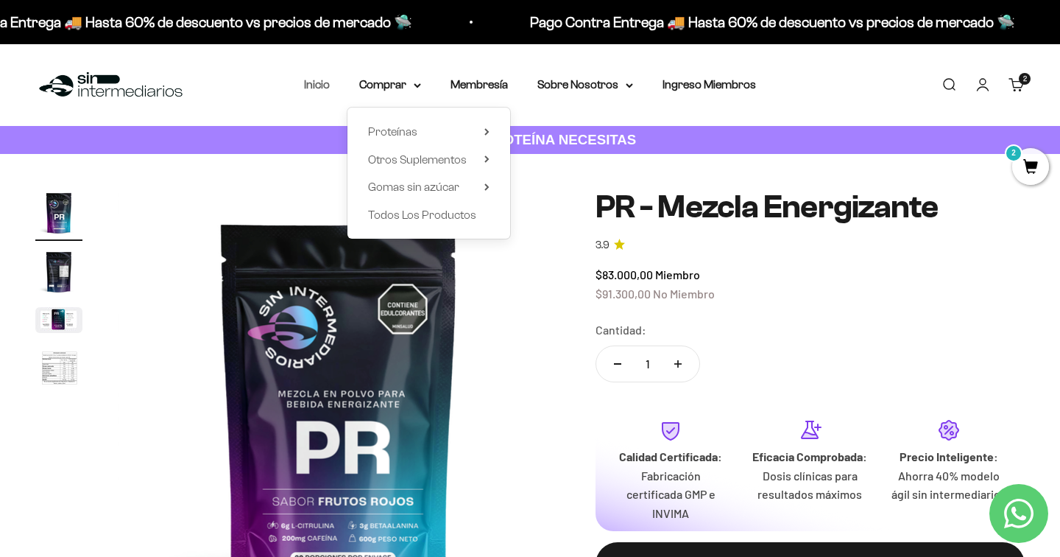
click at [305, 85] on link "Inicio" at bounding box center [317, 84] width 26 height 13
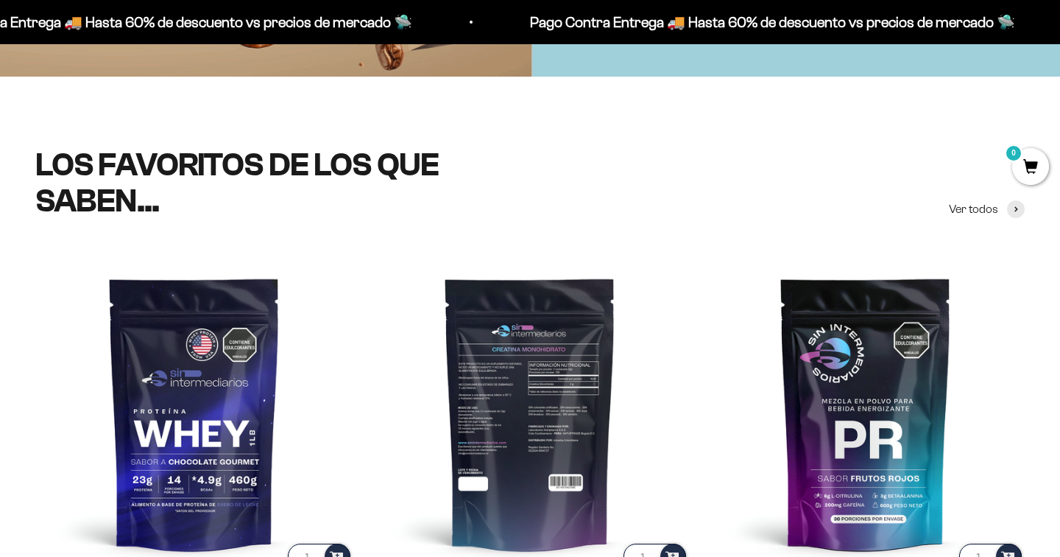
scroll to position [555, 0]
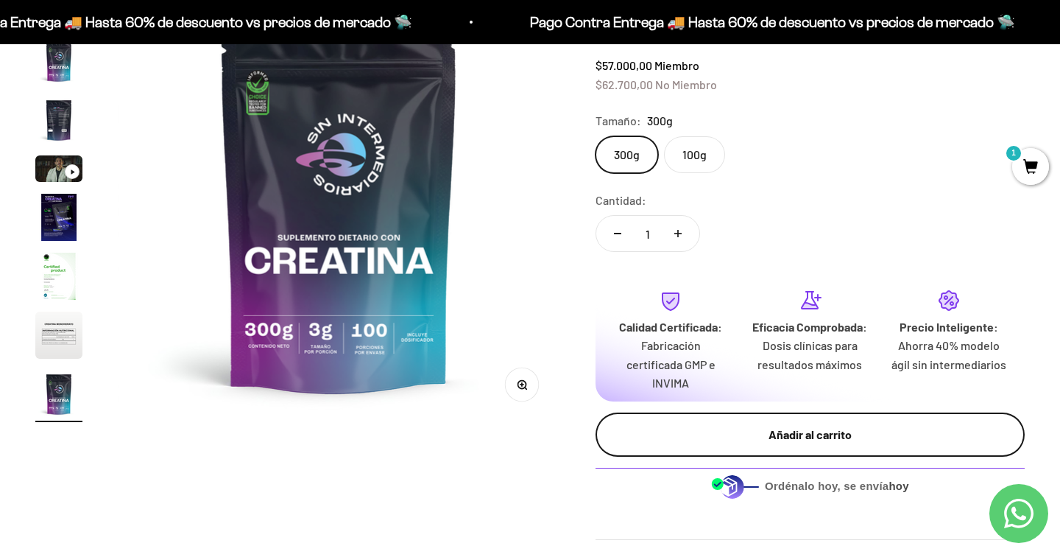
scroll to position [200, 0]
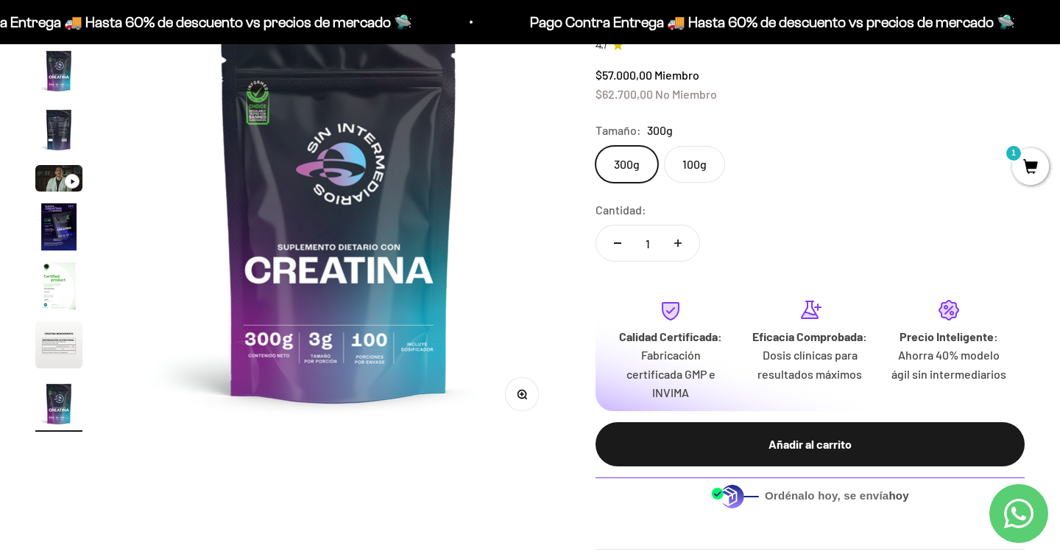
click at [38, 290] on img "Ir al artículo 7" at bounding box center [58, 285] width 47 height 47
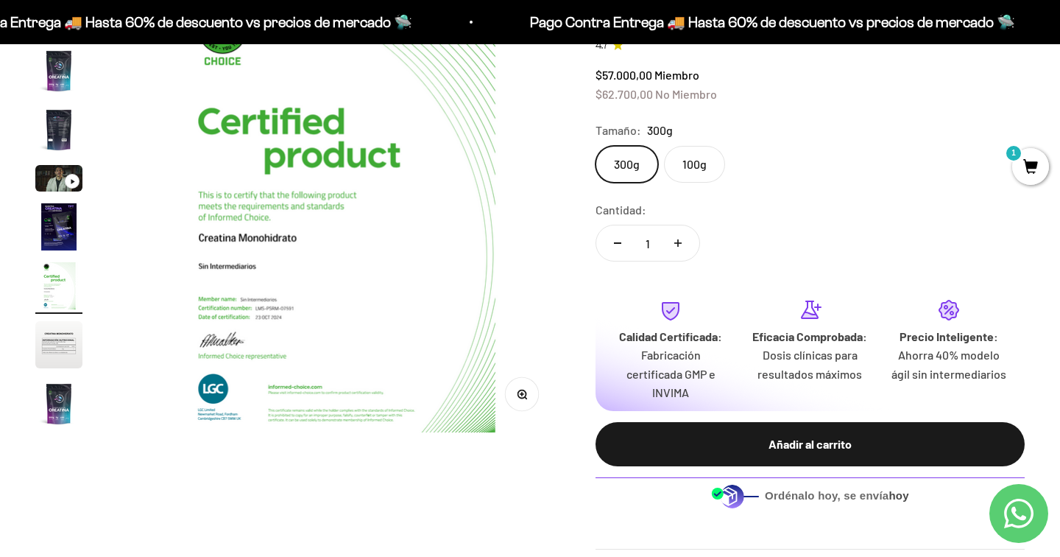
click at [69, 351] on img "Ir al artículo 8" at bounding box center [58, 344] width 47 height 47
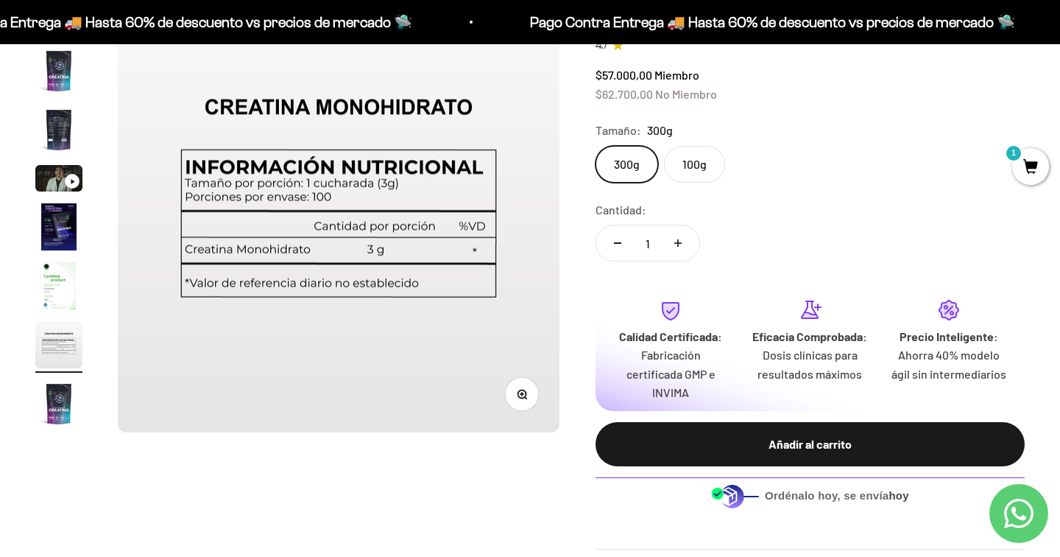
click at [69, 400] on img "Ir al artículo 9" at bounding box center [58, 403] width 47 height 47
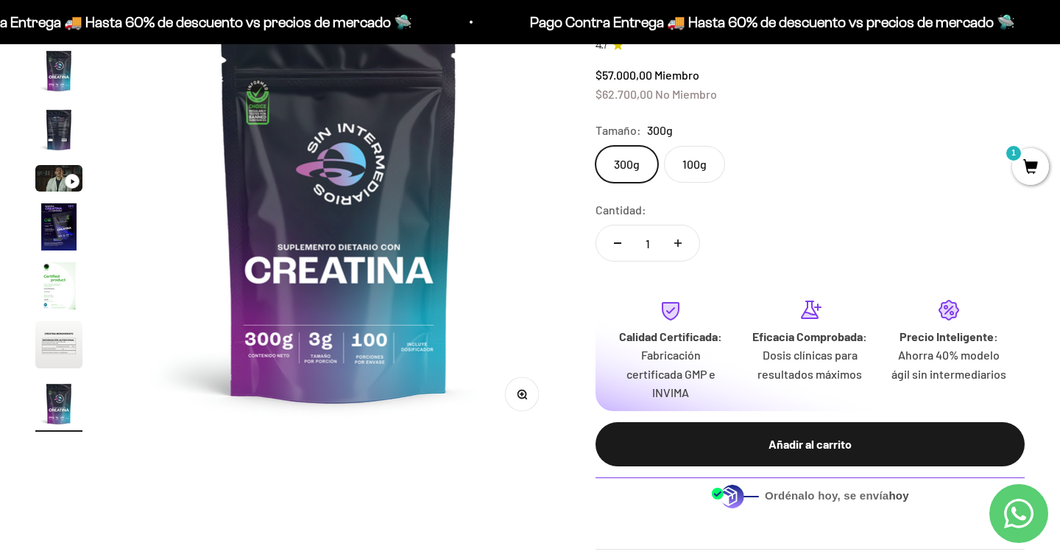
click at [65, 193] on button "Ir al artículo 5" at bounding box center [58, 180] width 47 height 31
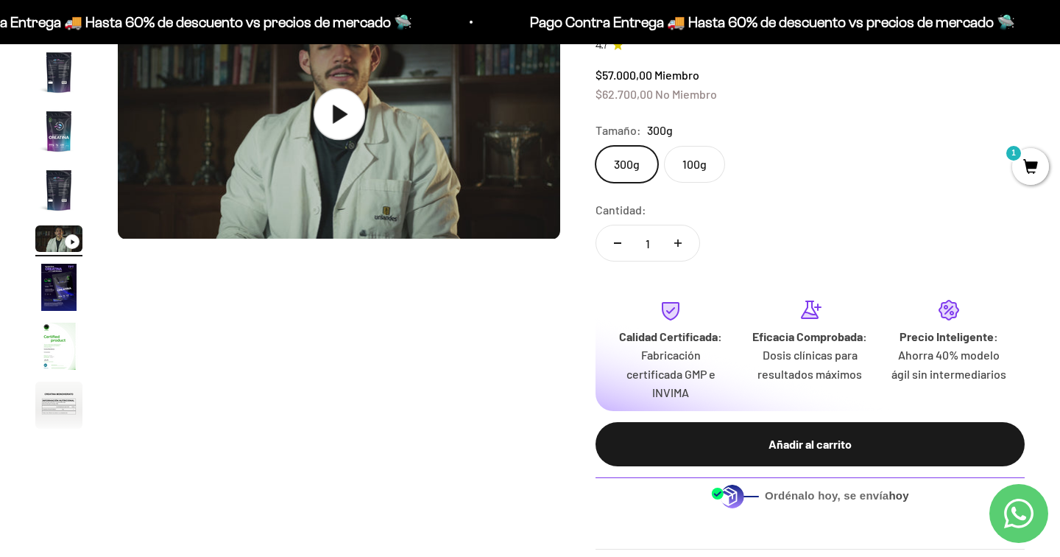
click at [314, 149] on img at bounding box center [339, 114] width 443 height 249
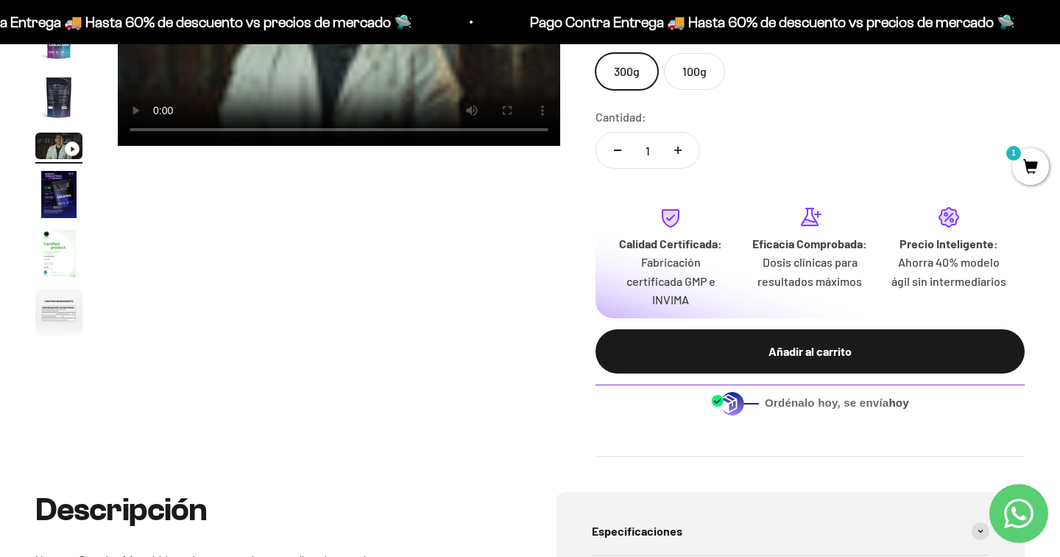
scroll to position [295, 0]
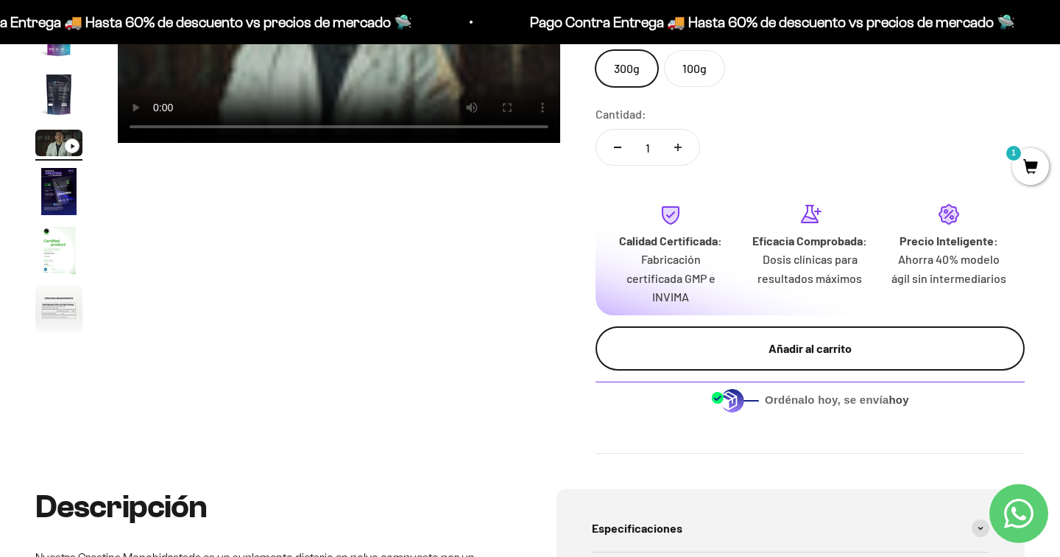
click at [817, 341] on div "Añadir al carrito" at bounding box center [810, 348] width 370 height 19
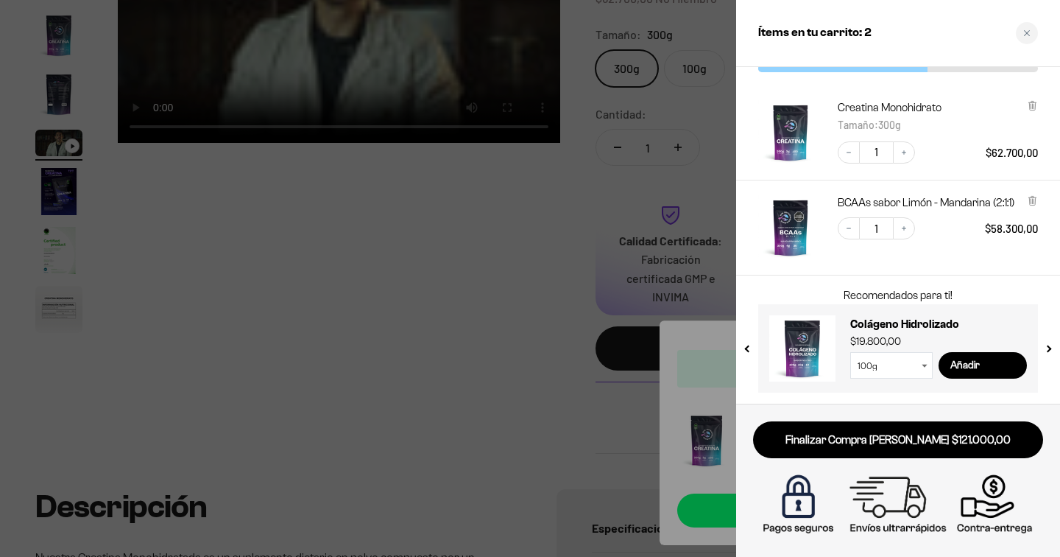
scroll to position [64, 0]
click at [541, 387] on div at bounding box center [530, 278] width 1060 height 557
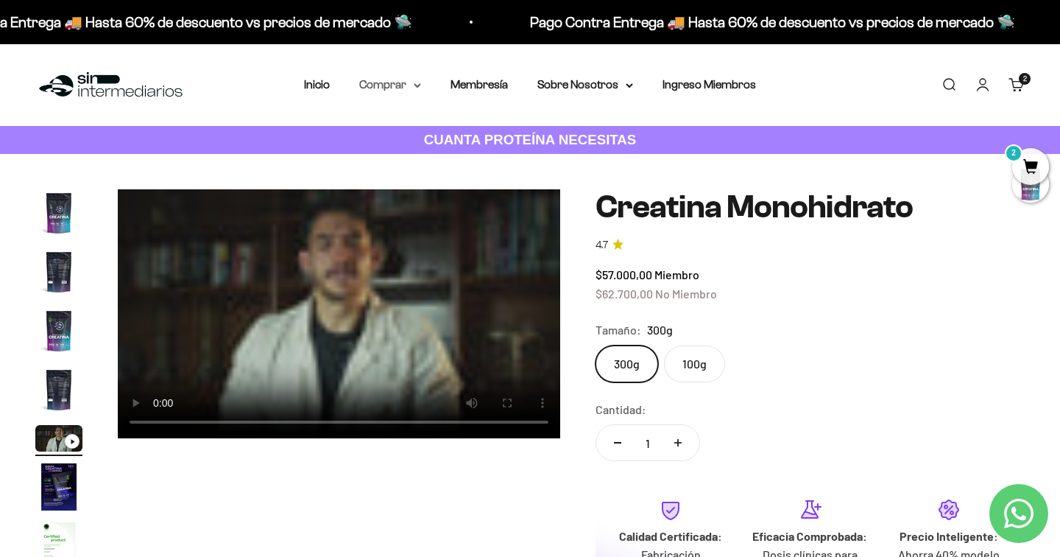
scroll to position [0, 0]
click at [370, 83] on summary "Comprar" at bounding box center [390, 84] width 62 height 19
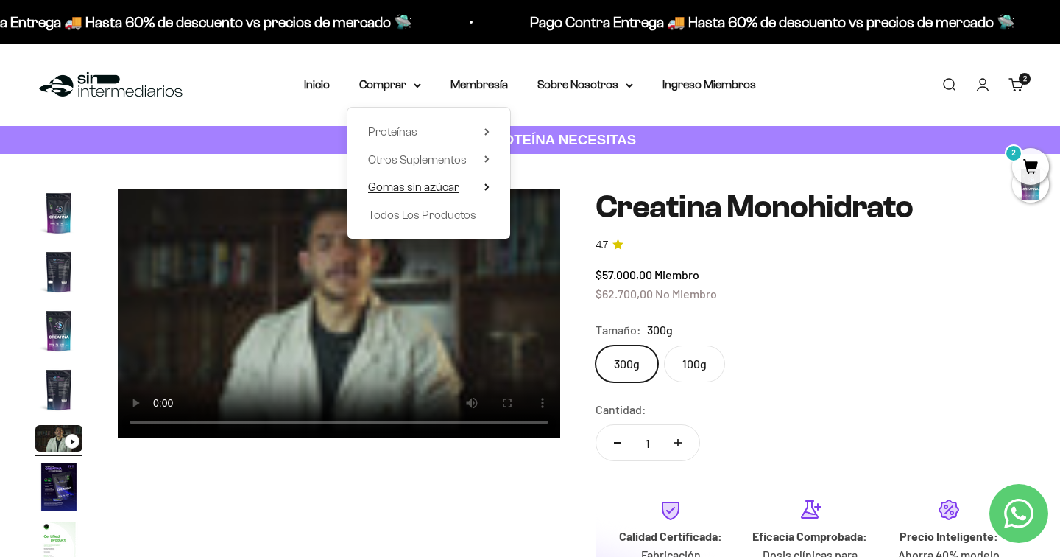
click at [401, 186] on span "Gomas sin azúcar" at bounding box center [413, 186] width 91 height 13
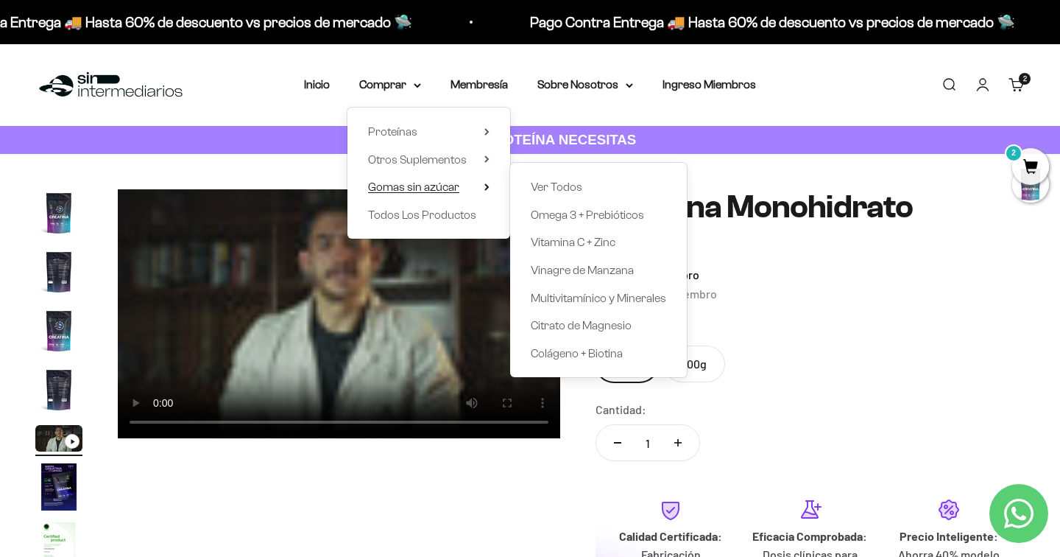
click at [401, 186] on span "Gomas sin azúcar" at bounding box center [413, 186] width 91 height 13
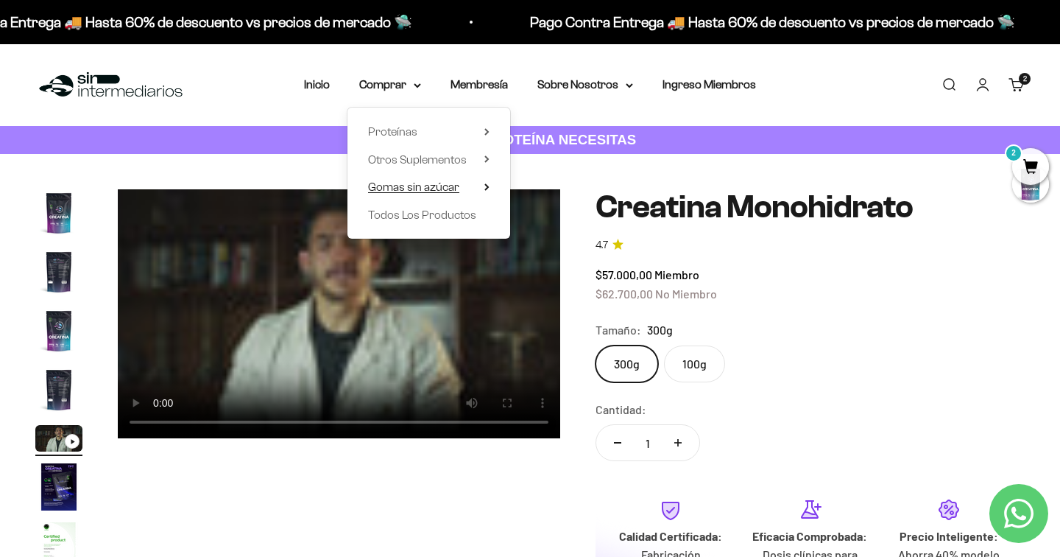
click at [401, 186] on span "Gomas sin azúcar" at bounding box center [413, 186] width 91 height 13
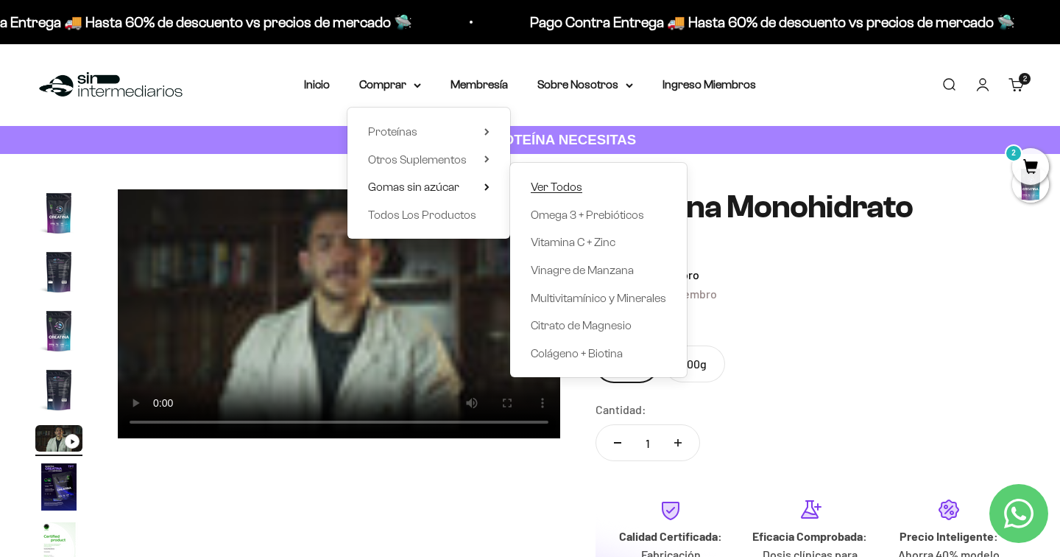
click at [555, 188] on span "Ver Todos" at bounding box center [557, 186] width 52 height 13
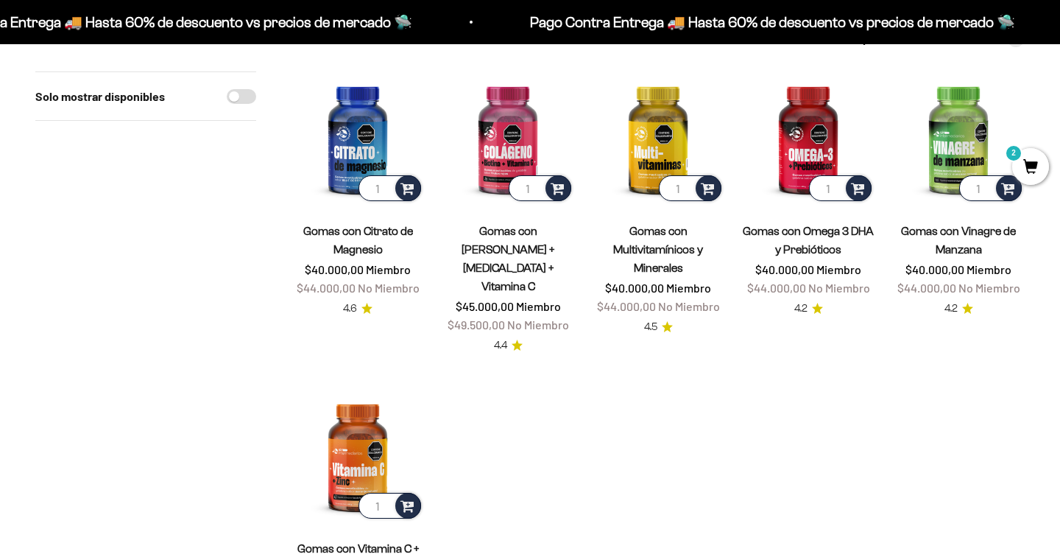
scroll to position [161, 0]
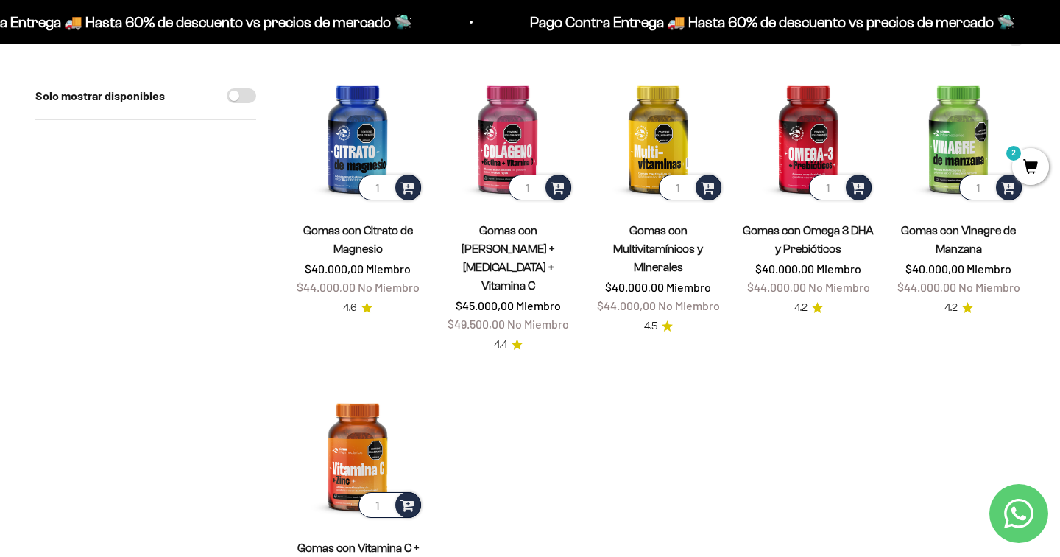
click at [1037, 165] on span "2" at bounding box center [1031, 166] width 37 height 37
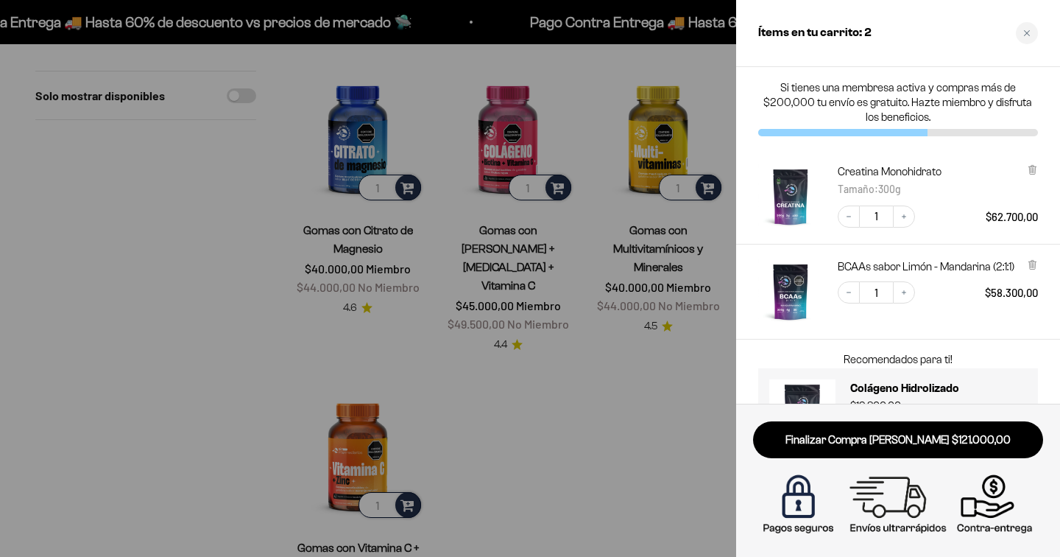
click at [653, 413] on div at bounding box center [530, 278] width 1060 height 557
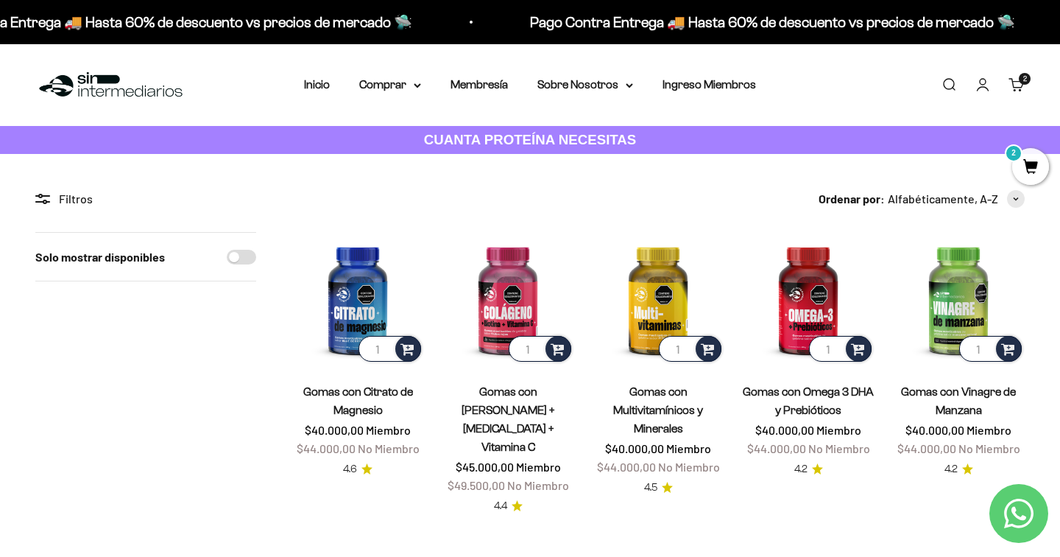
scroll to position [0, 0]
click at [393, 79] on summary "Comprar" at bounding box center [390, 84] width 62 height 19
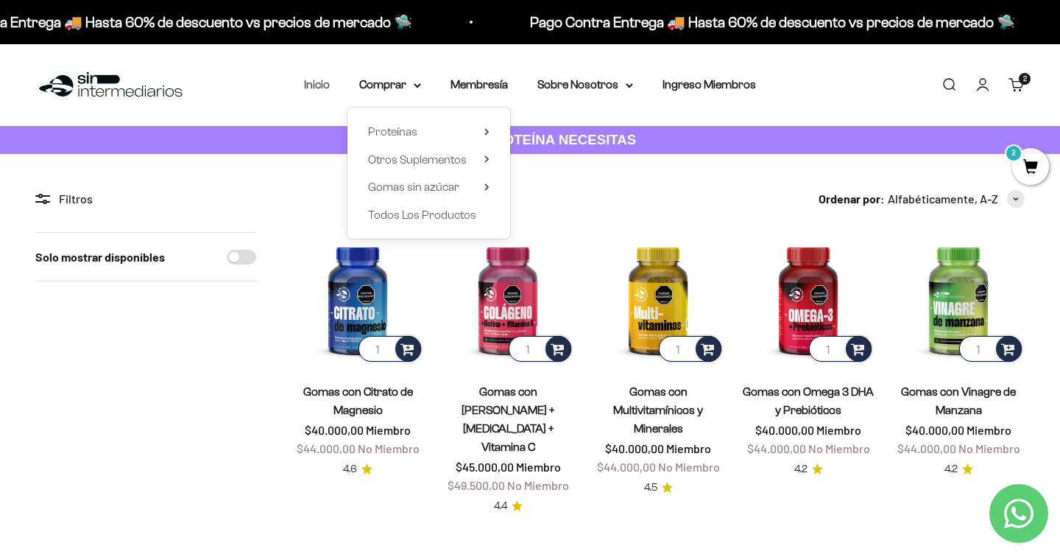
click at [312, 82] on link "Inicio" at bounding box center [317, 84] width 26 height 13
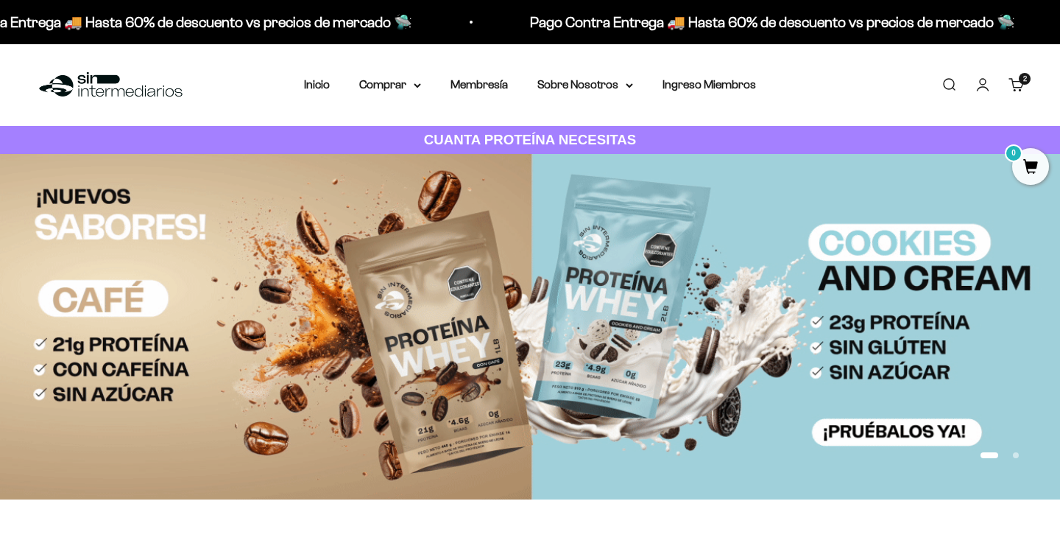
scroll to position [252, 0]
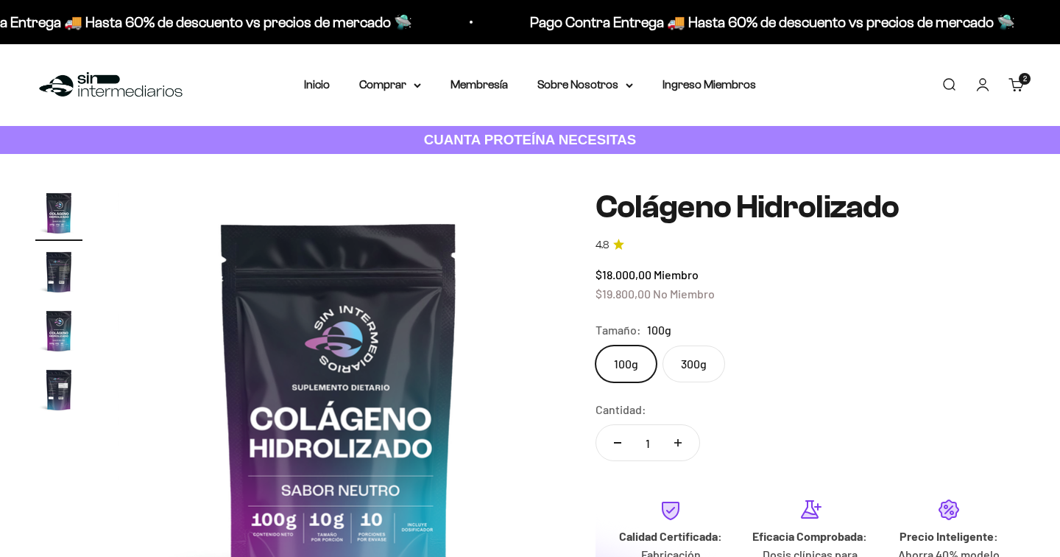
scroll to position [35, 0]
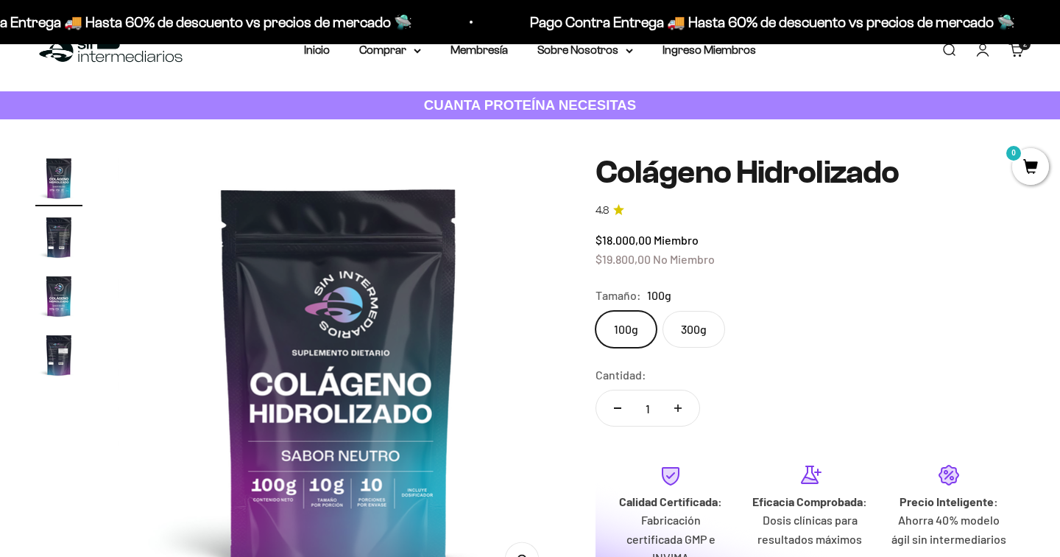
click at [692, 325] on label "300g" at bounding box center [694, 329] width 63 height 37
click at [596, 311] on input "300g" at bounding box center [595, 310] width 1 height 1
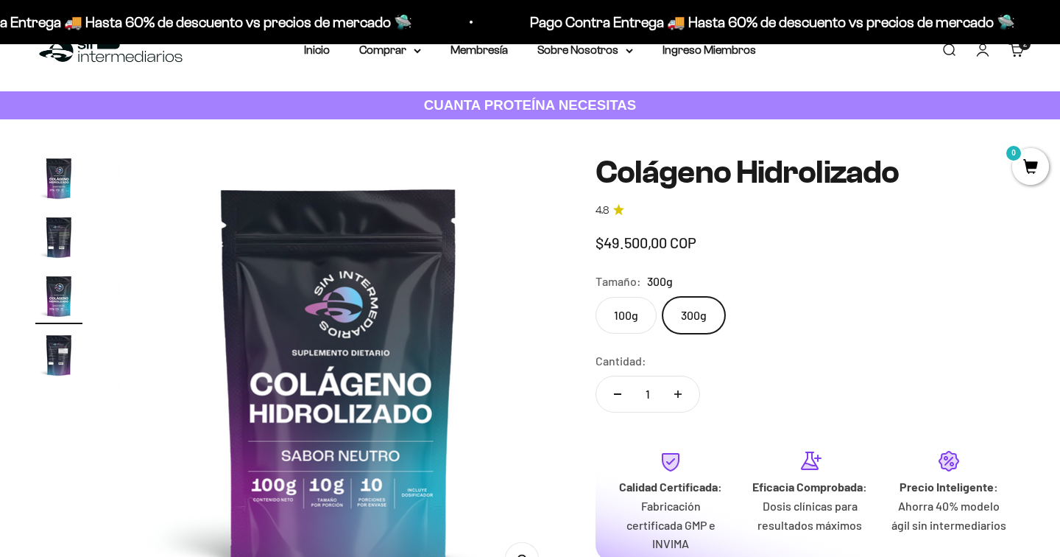
scroll to position [0, 921]
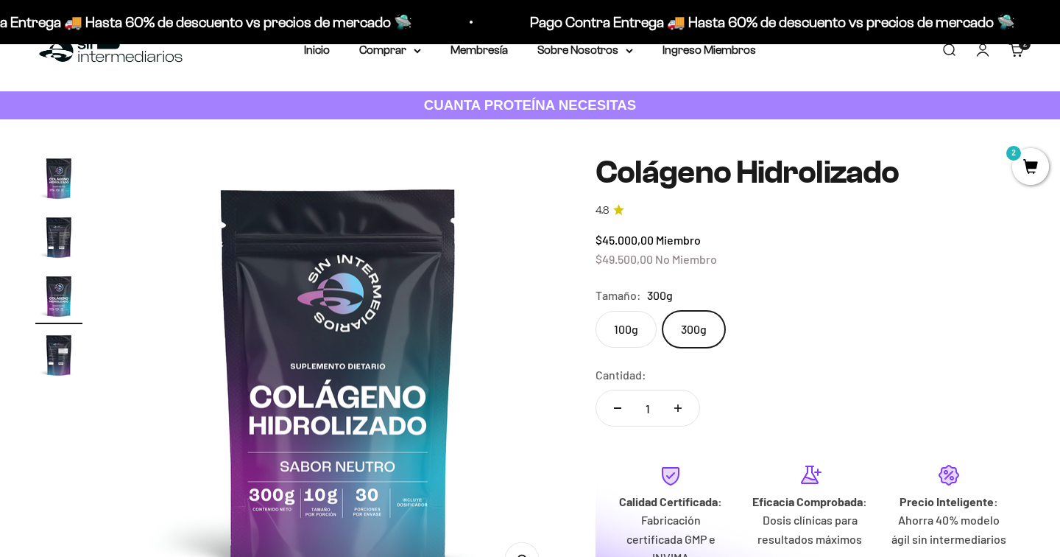
click at [630, 320] on label "100g" at bounding box center [626, 329] width 61 height 37
click at [596, 311] on input "100g" at bounding box center [595, 310] width 1 height 1
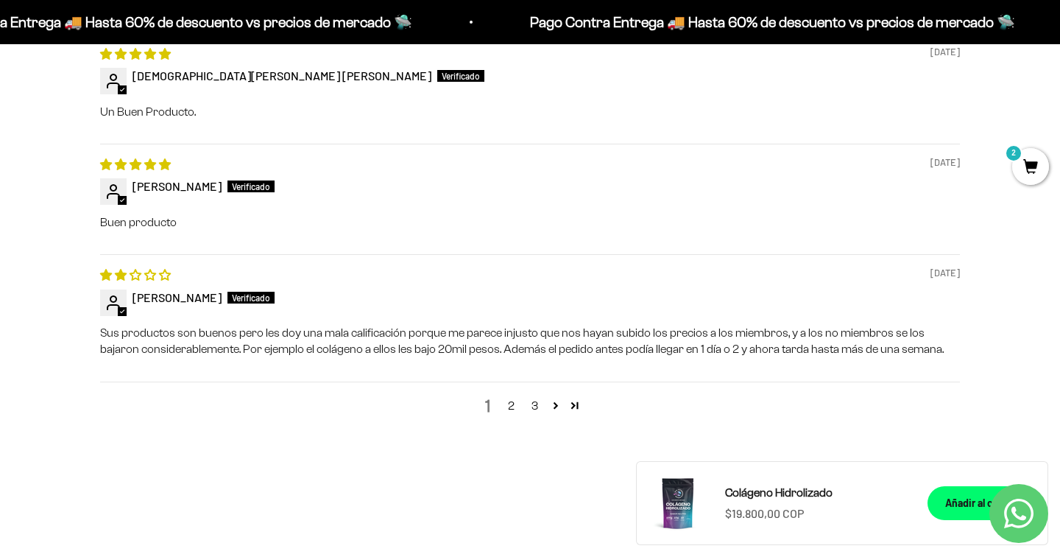
scroll to position [1812, 0]
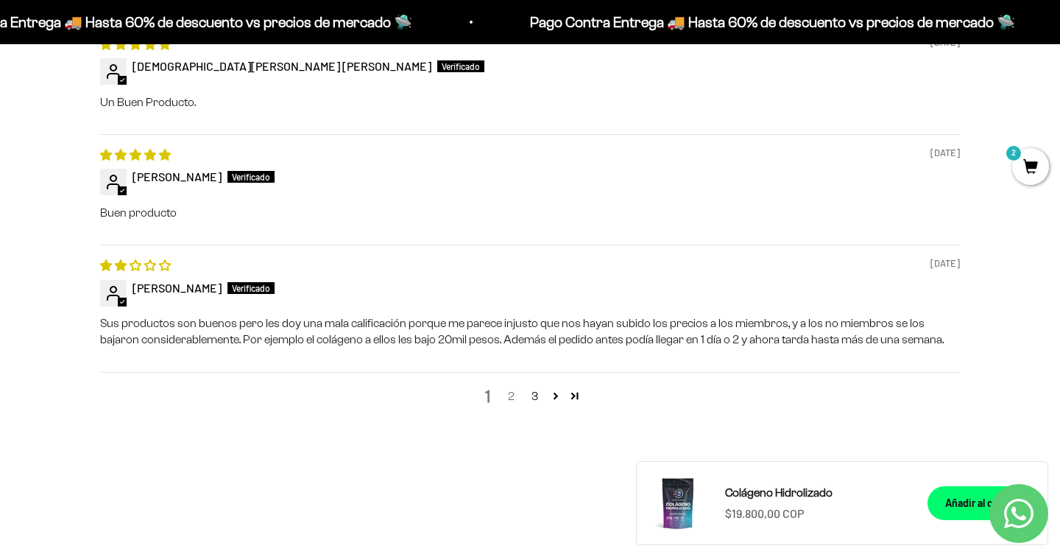
click at [517, 387] on link "2" at bounding box center [511, 396] width 24 height 18
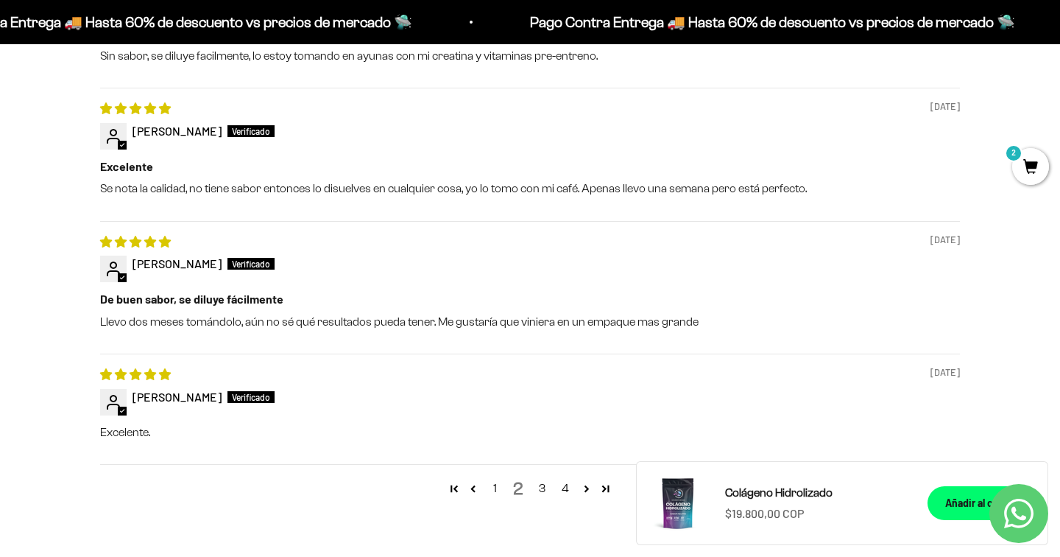
scroll to position [1722, 0]
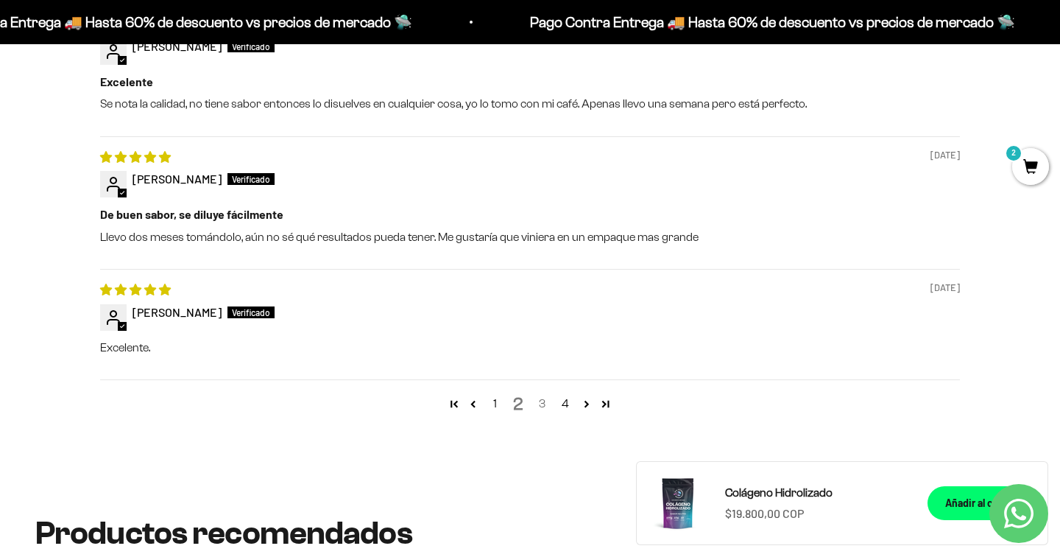
click at [543, 395] on link "3" at bounding box center [542, 404] width 24 height 18
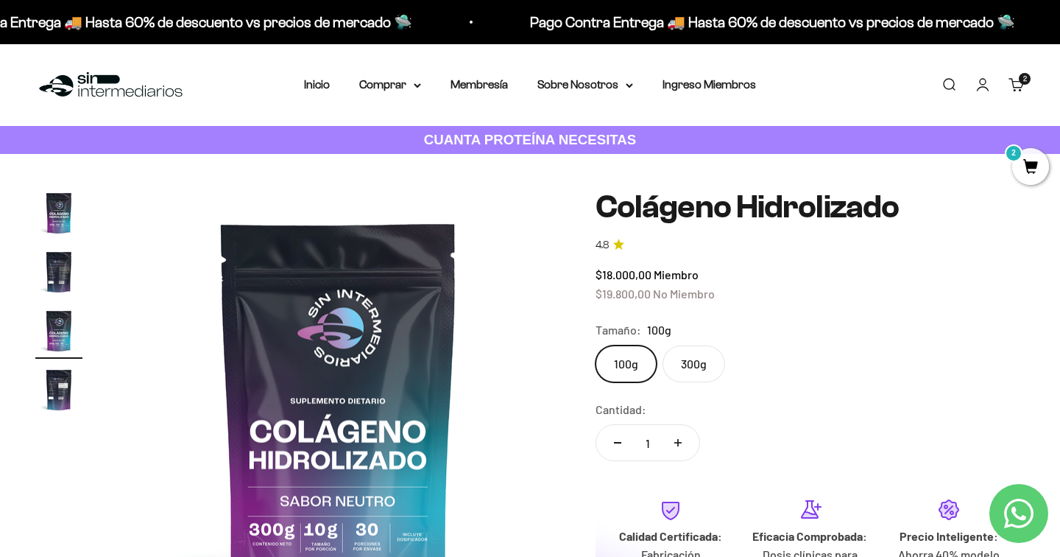
scroll to position [0, 0]
click at [401, 84] on summary "Comprar" at bounding box center [390, 84] width 62 height 19
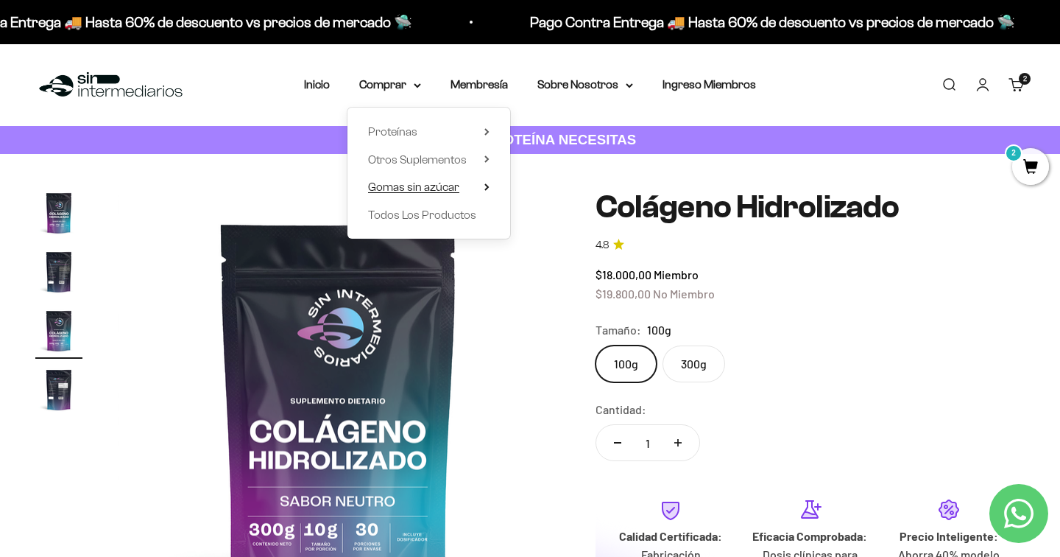
click at [408, 181] on span "Gomas sin azúcar" at bounding box center [413, 186] width 91 height 13
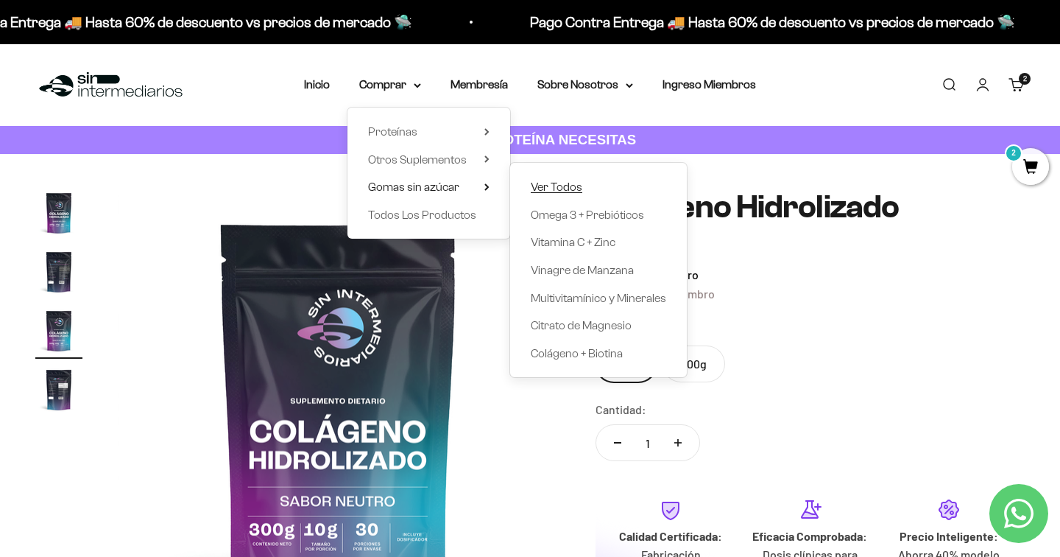
click at [562, 187] on span "Ver Todos" at bounding box center [557, 186] width 52 height 13
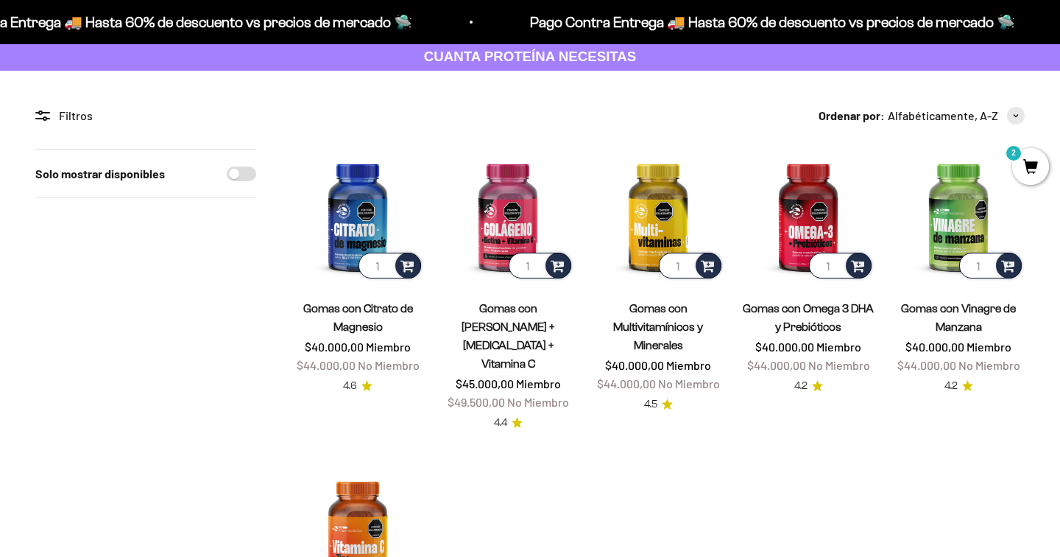
scroll to position [89, 0]
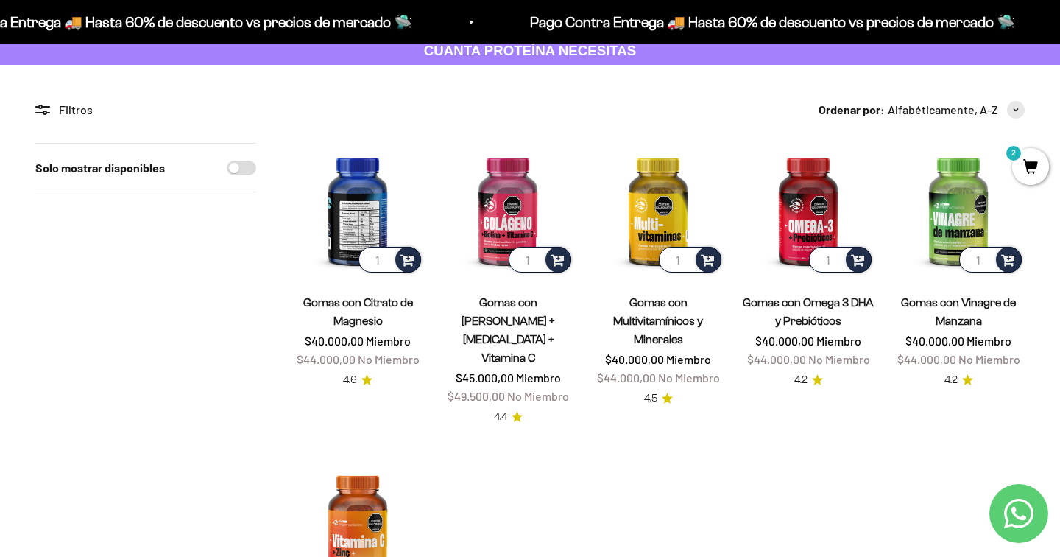
click at [356, 203] on img at bounding box center [358, 209] width 133 height 133
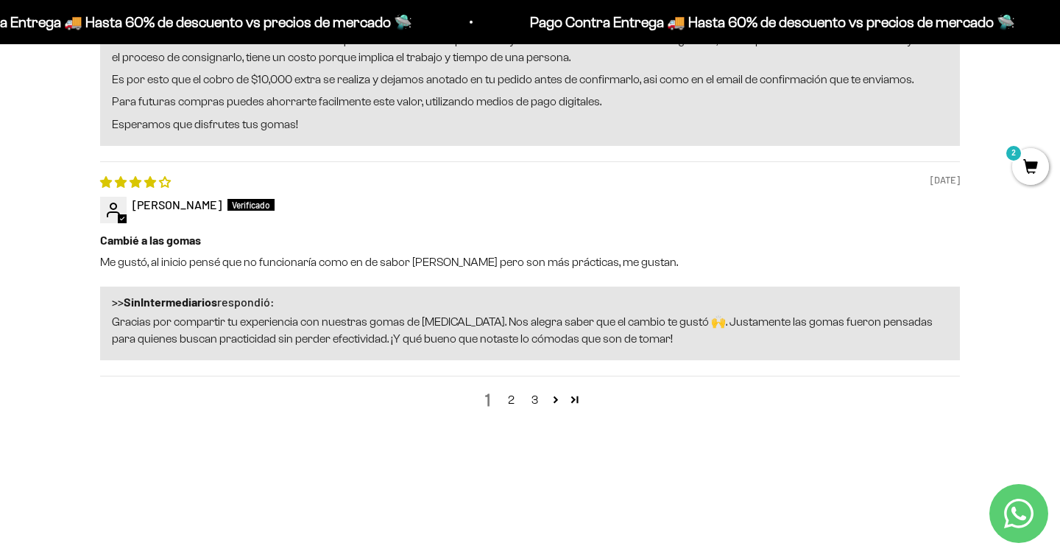
scroll to position [1987, 0]
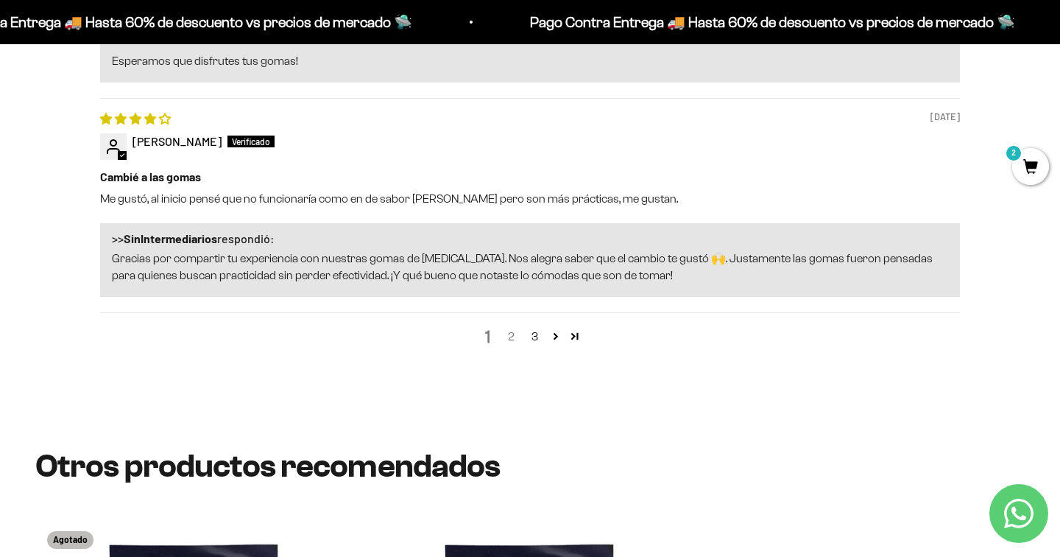
click at [513, 328] on link "2" at bounding box center [511, 337] width 24 height 18
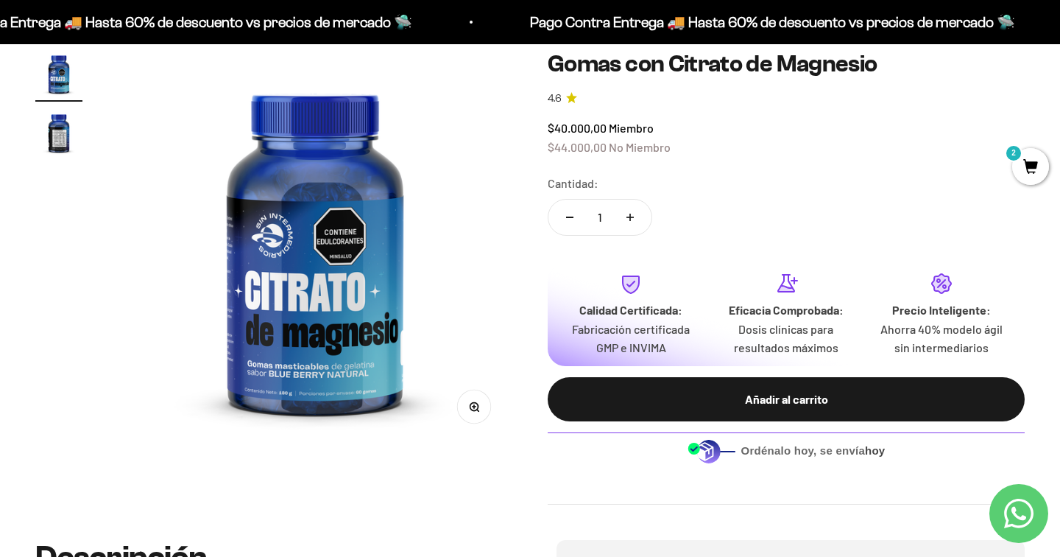
scroll to position [140, 0]
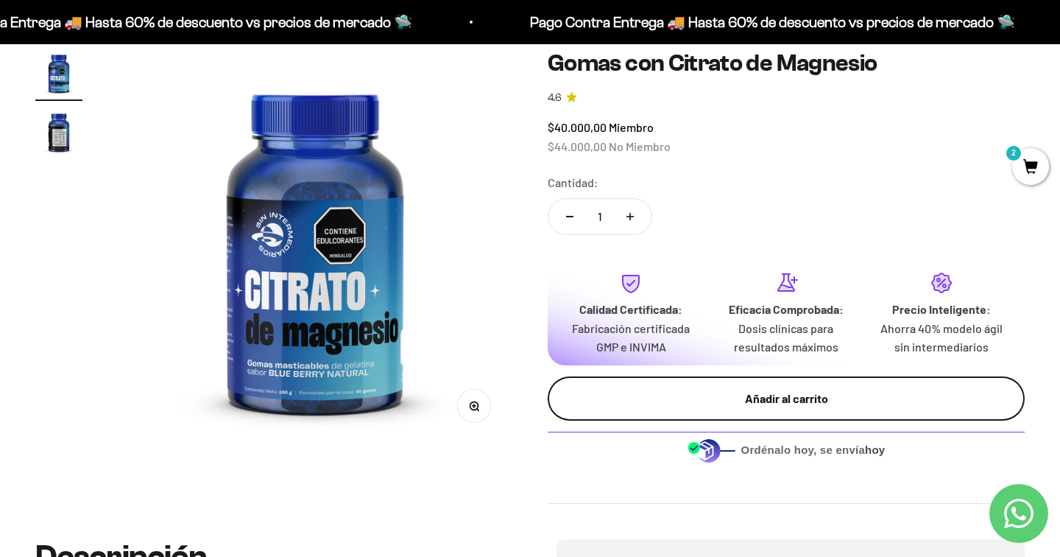
click at [801, 389] on div "Añadir al carrito" at bounding box center [786, 398] width 418 height 19
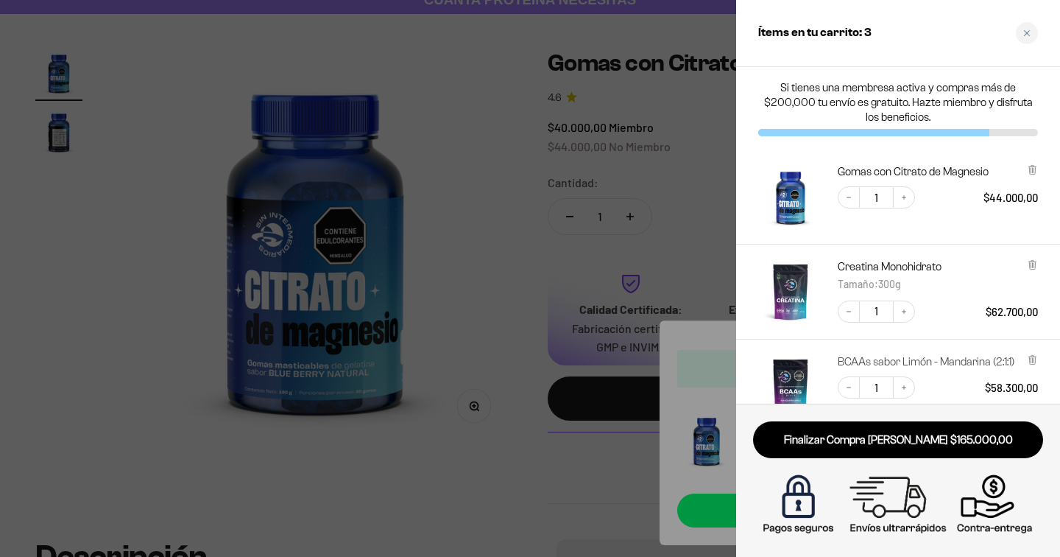
scroll to position [0, 0]
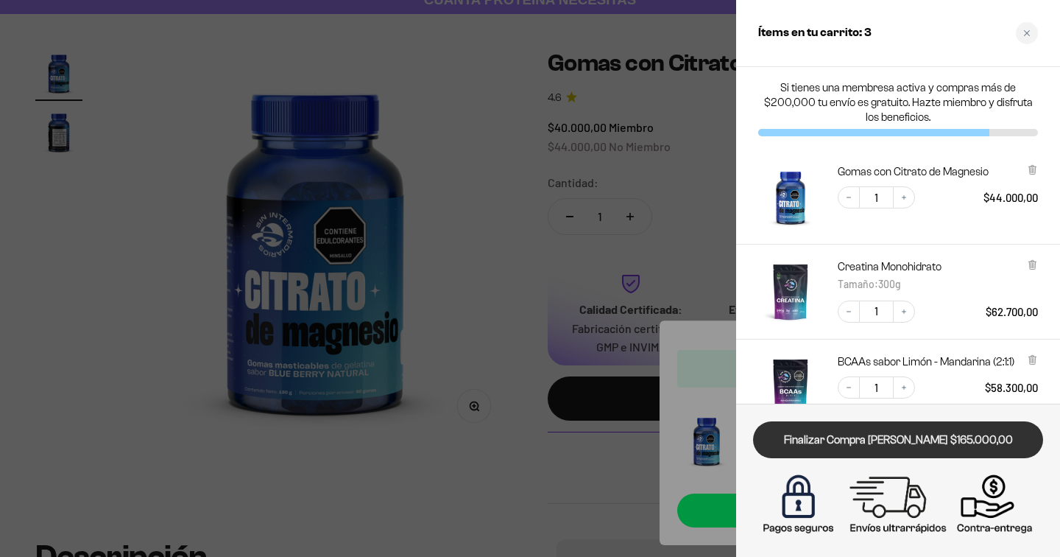
click at [918, 435] on link "Finalizar Compra [PERSON_NAME] $165.000,00" at bounding box center [898, 440] width 290 height 38
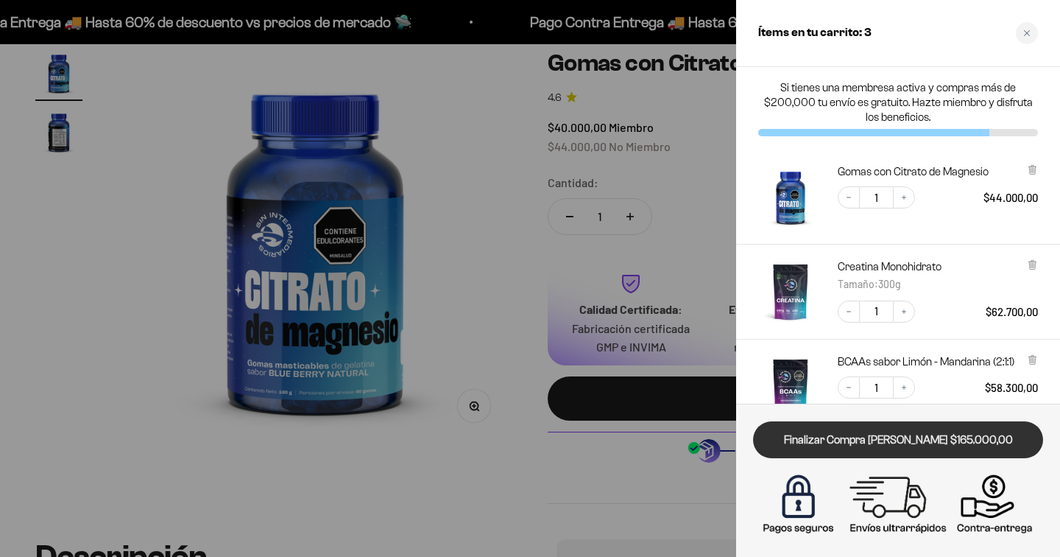
click at [898, 446] on link "Finalizar Compra [PERSON_NAME] $165.000,00" at bounding box center [898, 440] width 290 height 38
